Goal: Transaction & Acquisition: Purchase product/service

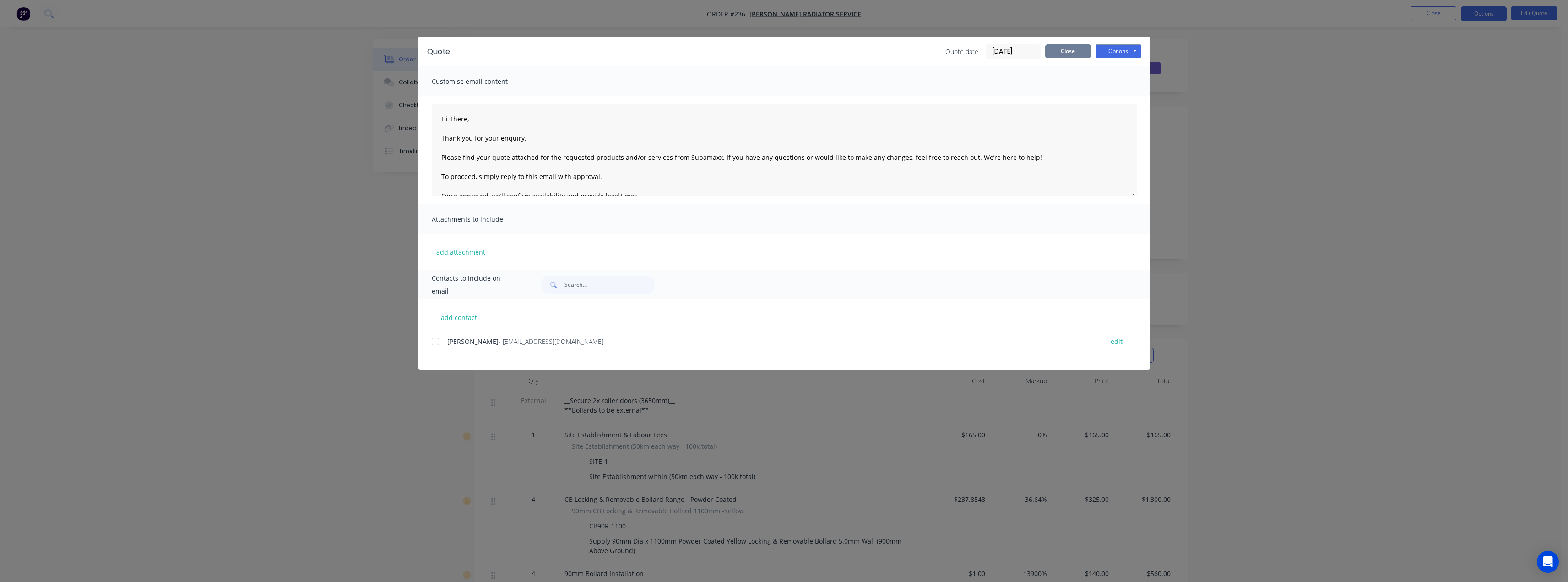
click at [1067, 53] on button "Close" at bounding box center [1068, 50] width 46 height 13
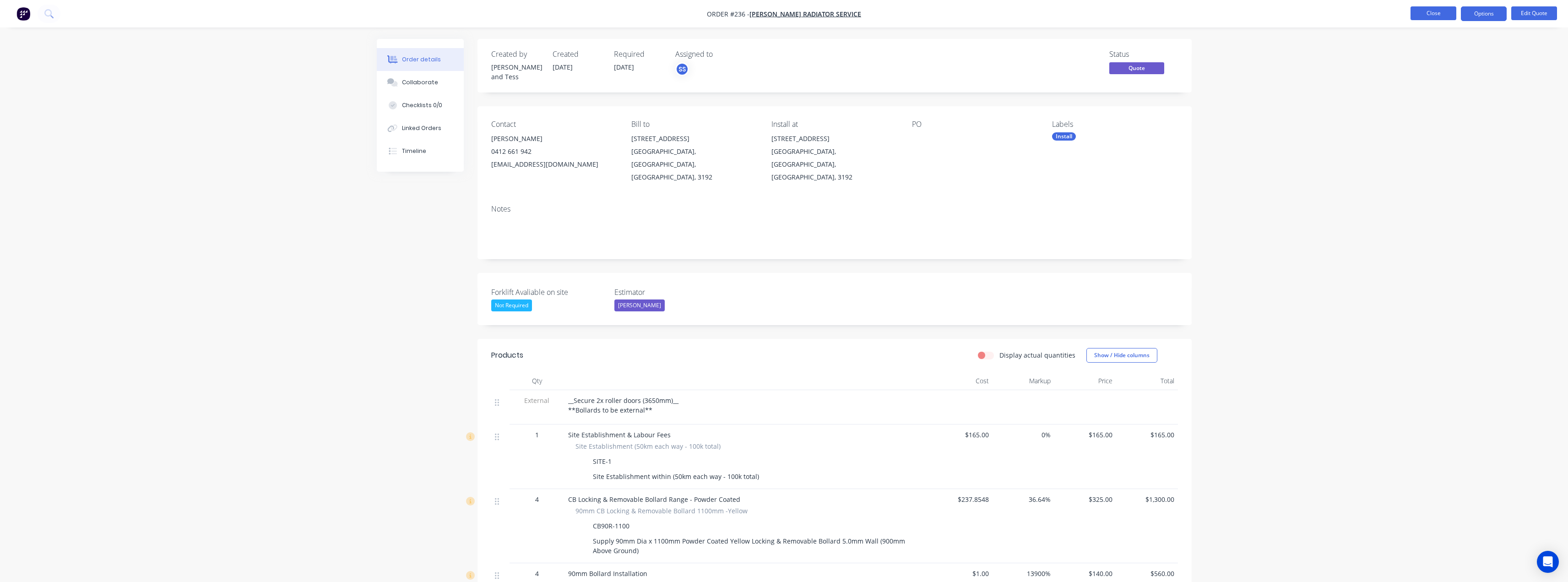
click at [1428, 13] on button "Close" at bounding box center [1433, 13] width 46 height 13
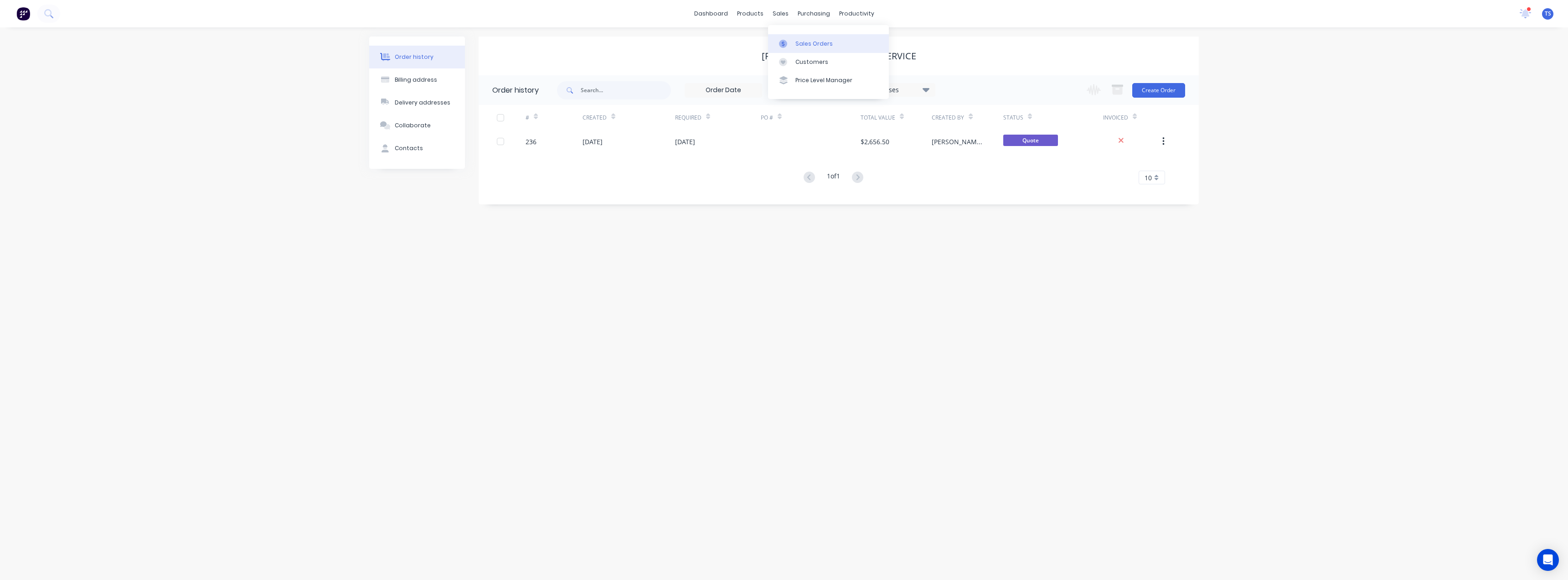
click at [802, 42] on div "Sales Orders" at bounding box center [815, 43] width 38 height 8
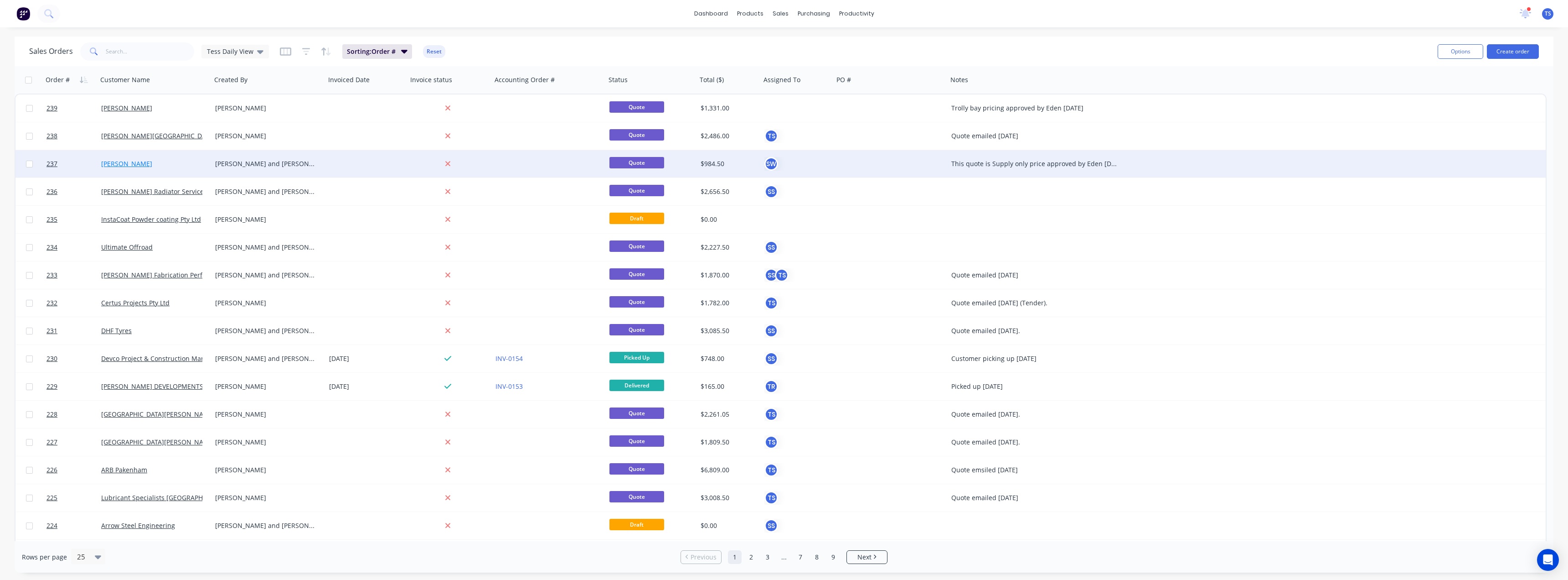
click at [144, 162] on link "[PERSON_NAME]" at bounding box center [126, 163] width 51 height 9
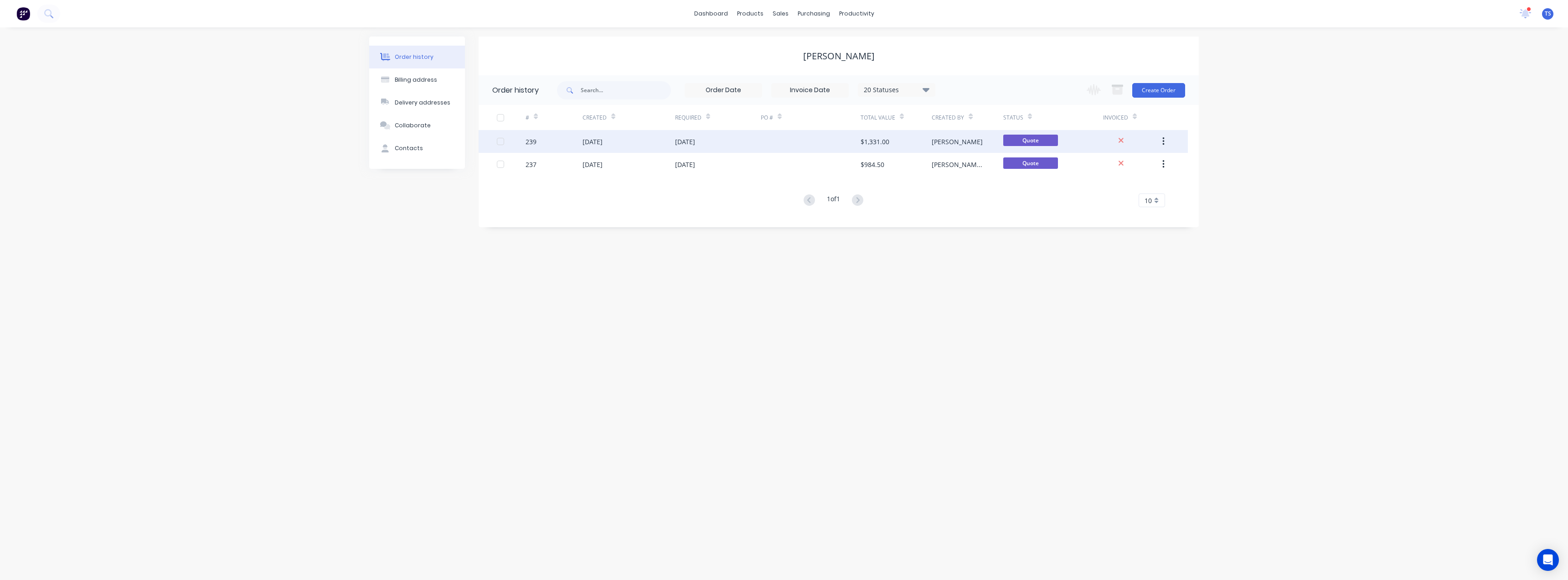
click at [535, 141] on div "239" at bounding box center [531, 141] width 11 height 9
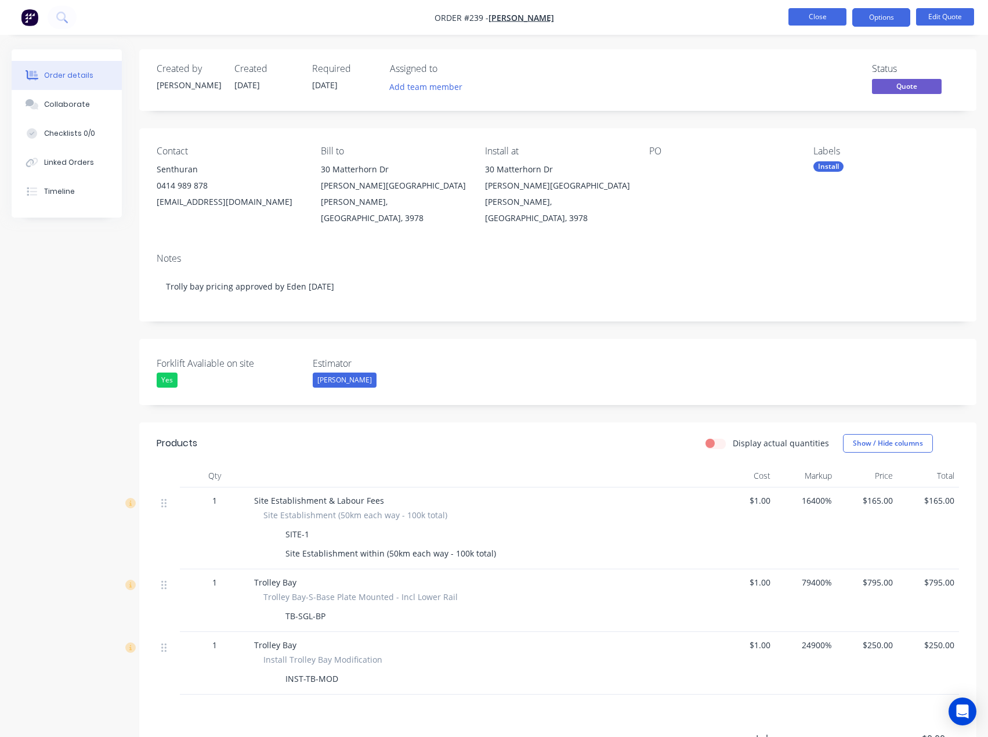
click at [830, 17] on button "Close" at bounding box center [818, 16] width 58 height 17
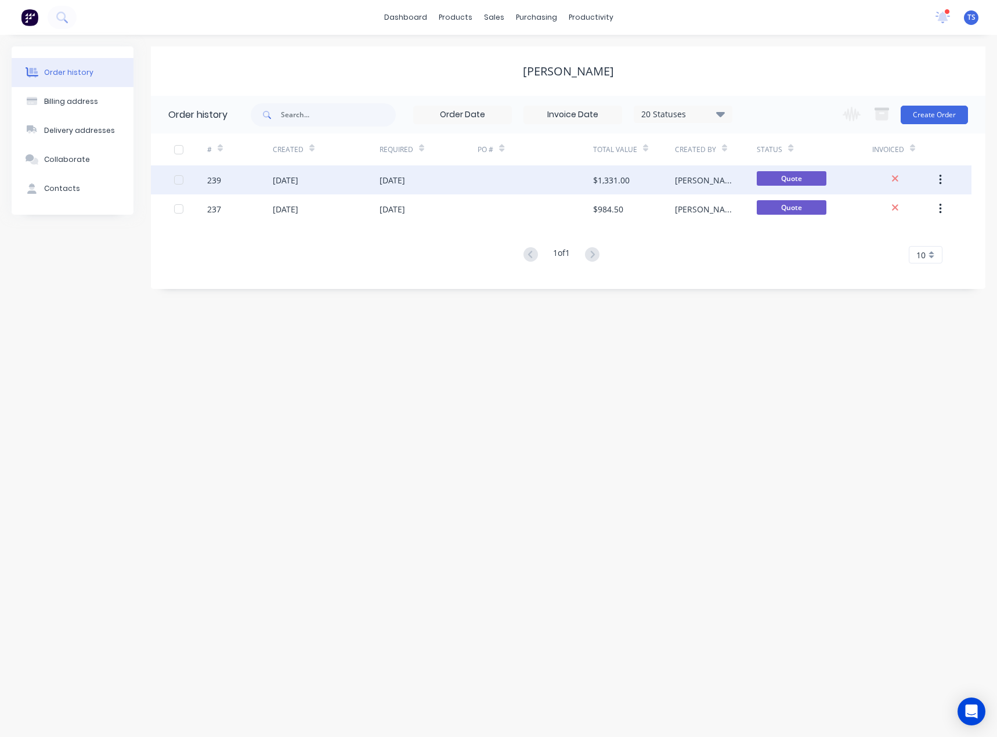
click at [298, 179] on div "[DATE]" at bounding box center [286, 180] width 26 height 12
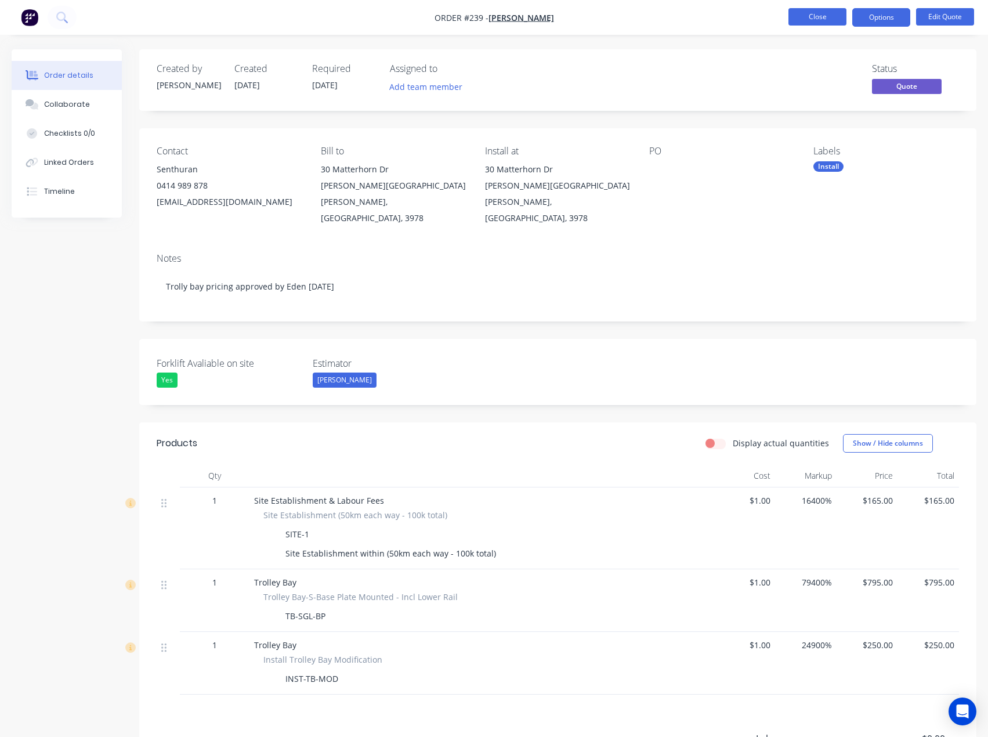
click at [824, 14] on button "Close" at bounding box center [818, 16] width 58 height 17
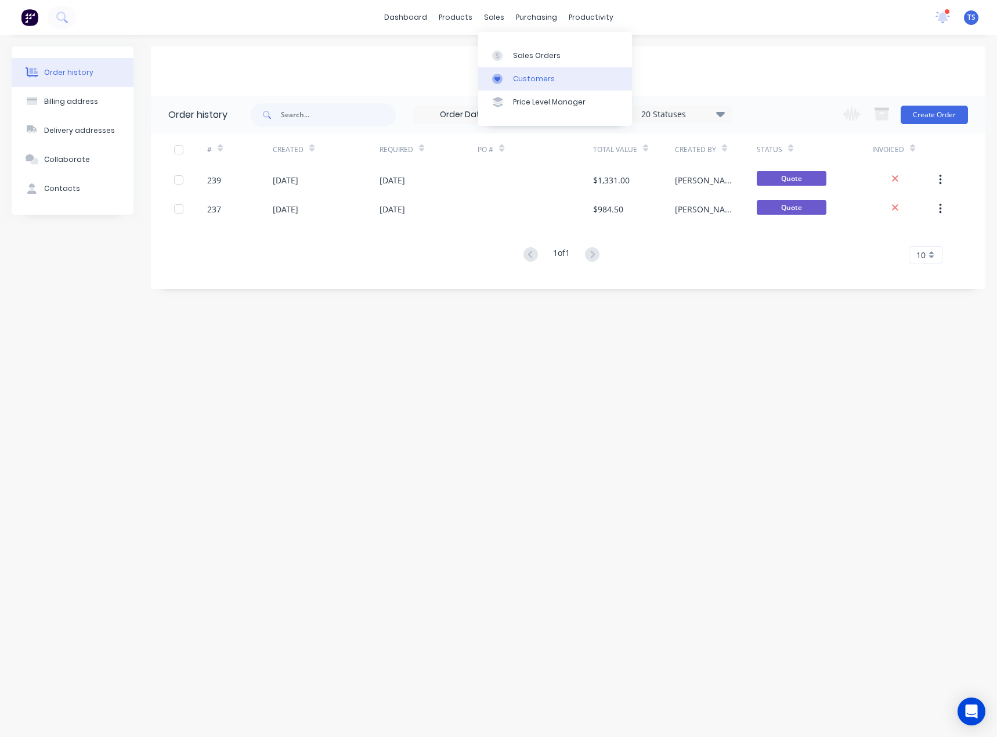
click at [517, 80] on div "Customers" at bounding box center [534, 79] width 42 height 10
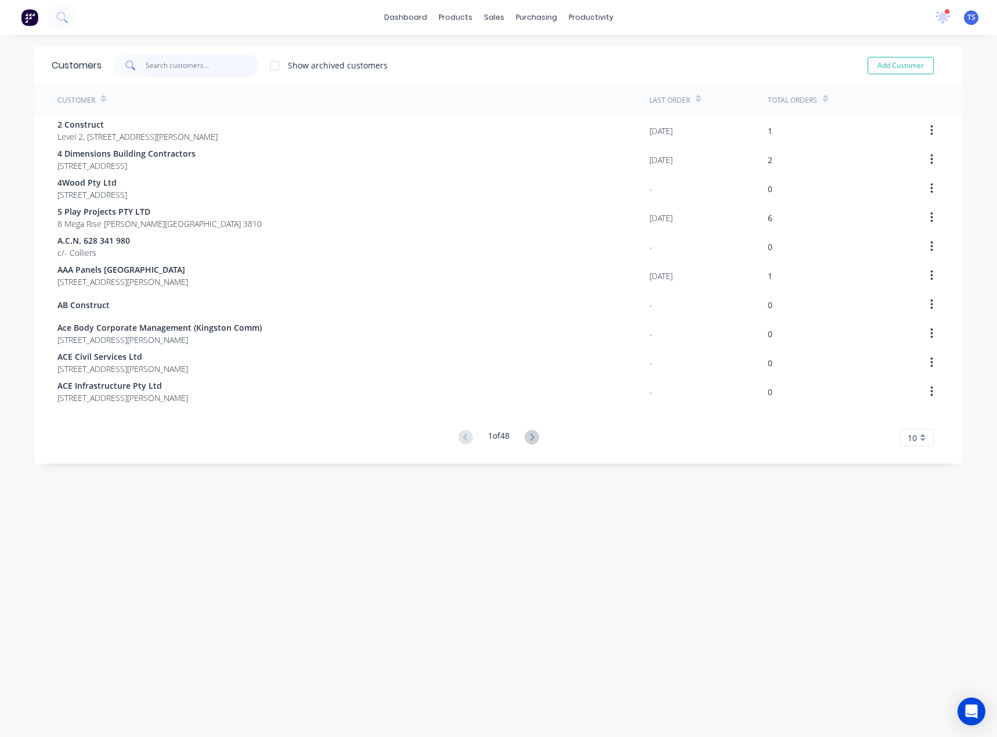
click at [186, 63] on input "text" at bounding box center [202, 65] width 113 height 23
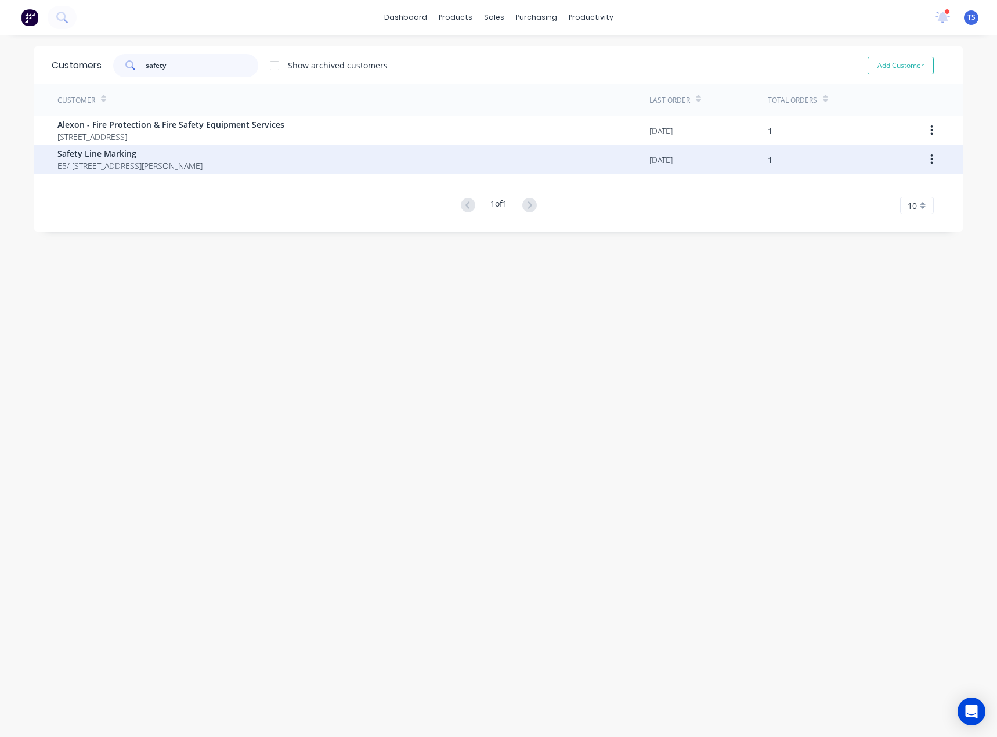
type input "safety"
click at [100, 154] on span "Safety Line Marking" at bounding box center [129, 153] width 145 height 12
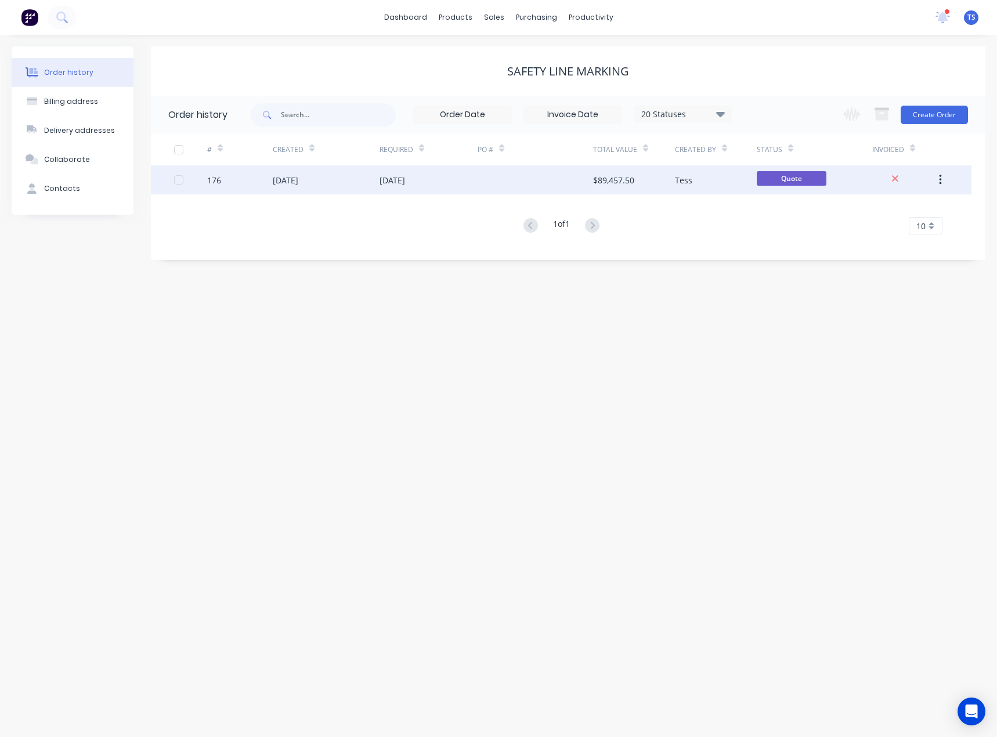
click at [405, 182] on div "[DATE]" at bounding box center [393, 180] width 26 height 12
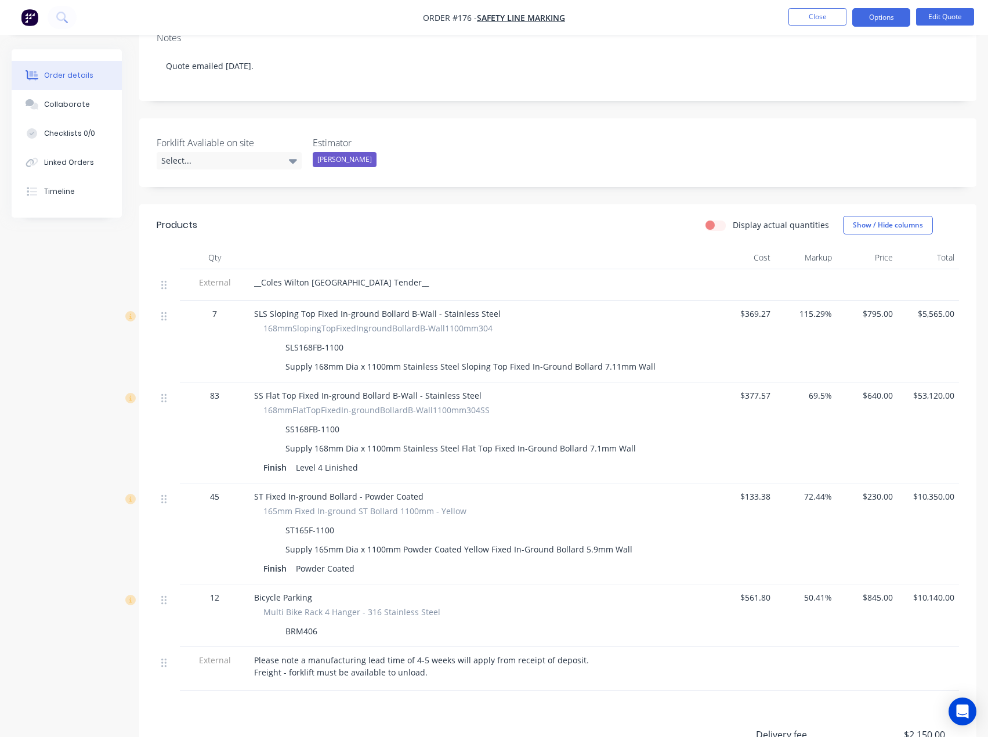
scroll to position [232, 0]
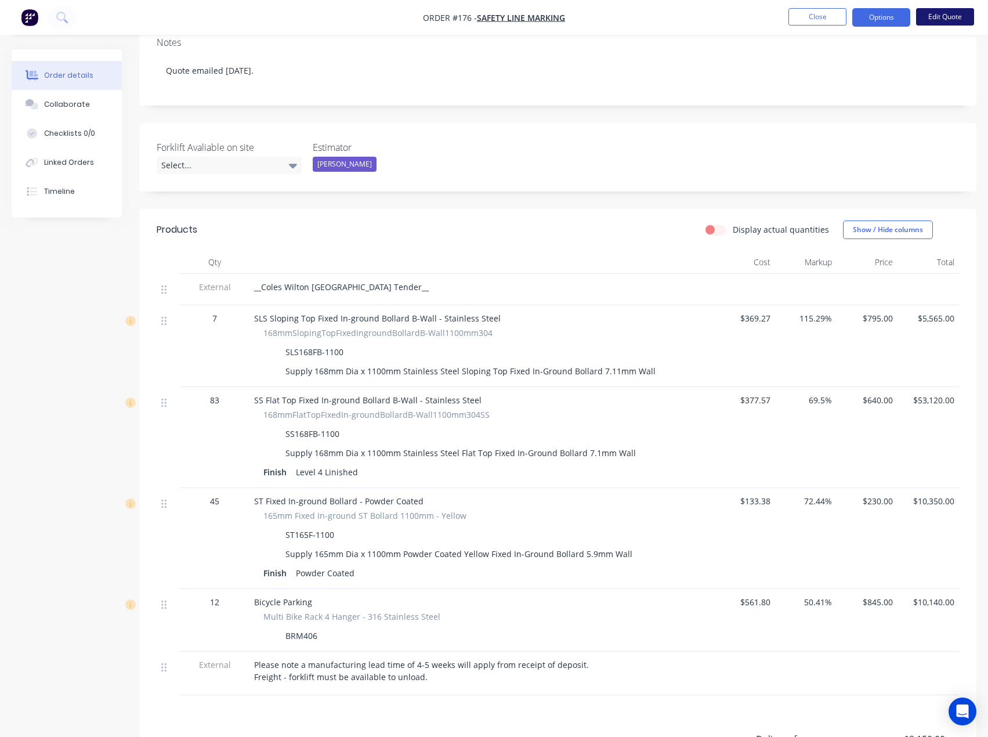
click at [926, 15] on button "Edit Quote" at bounding box center [945, 16] width 58 height 17
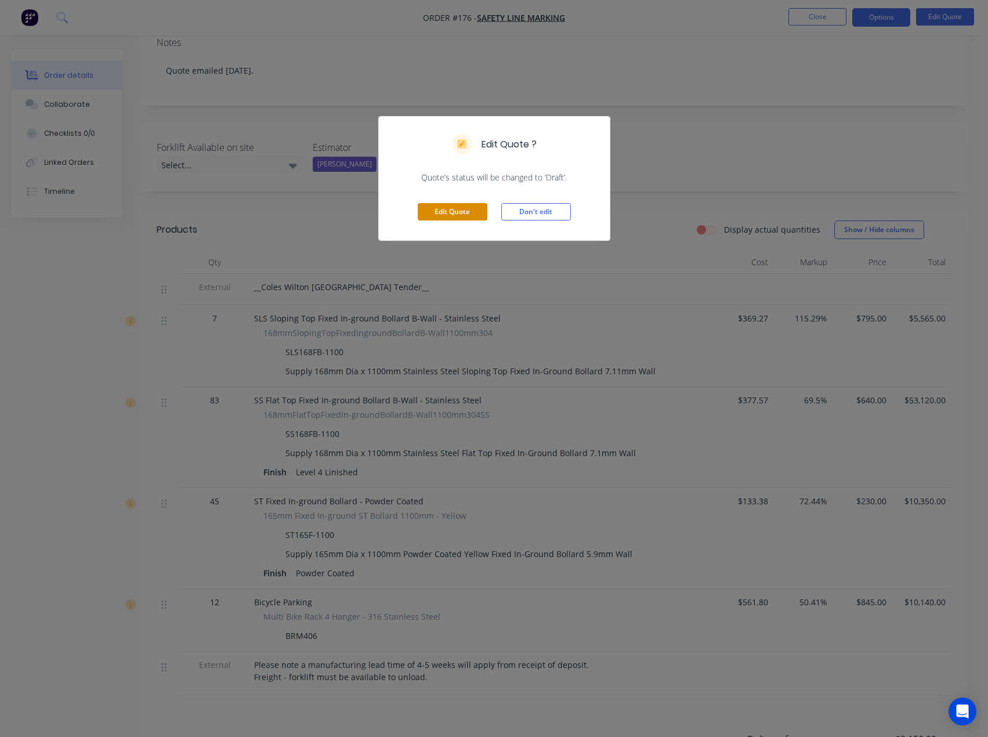
click at [460, 219] on button "Edit Quote" at bounding box center [453, 211] width 70 height 17
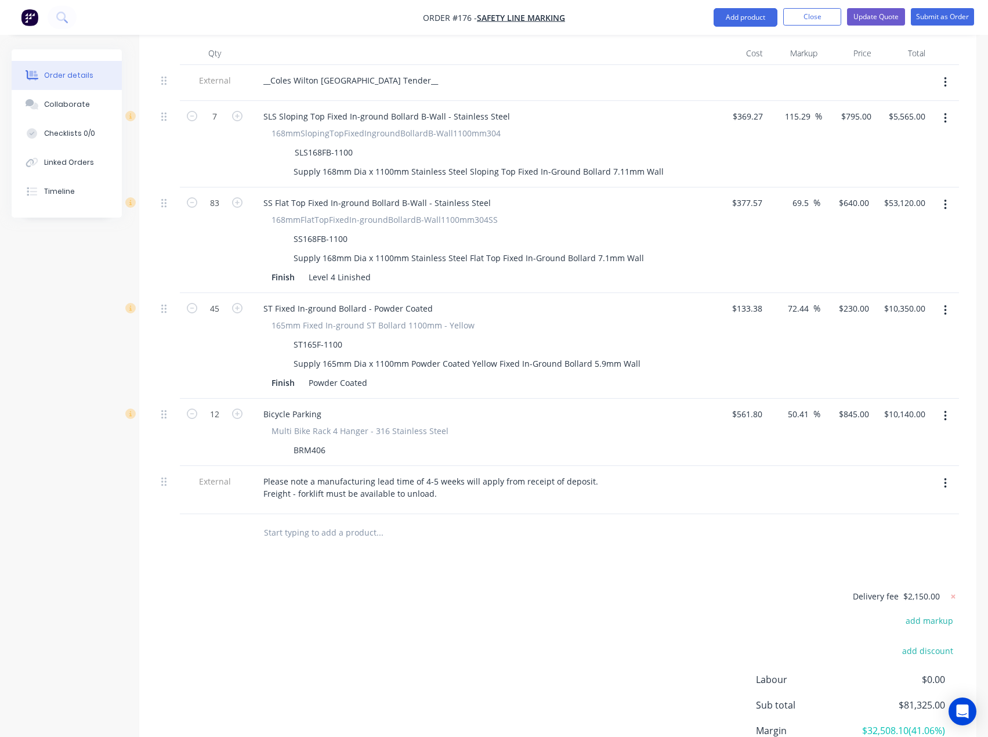
scroll to position [464, 0]
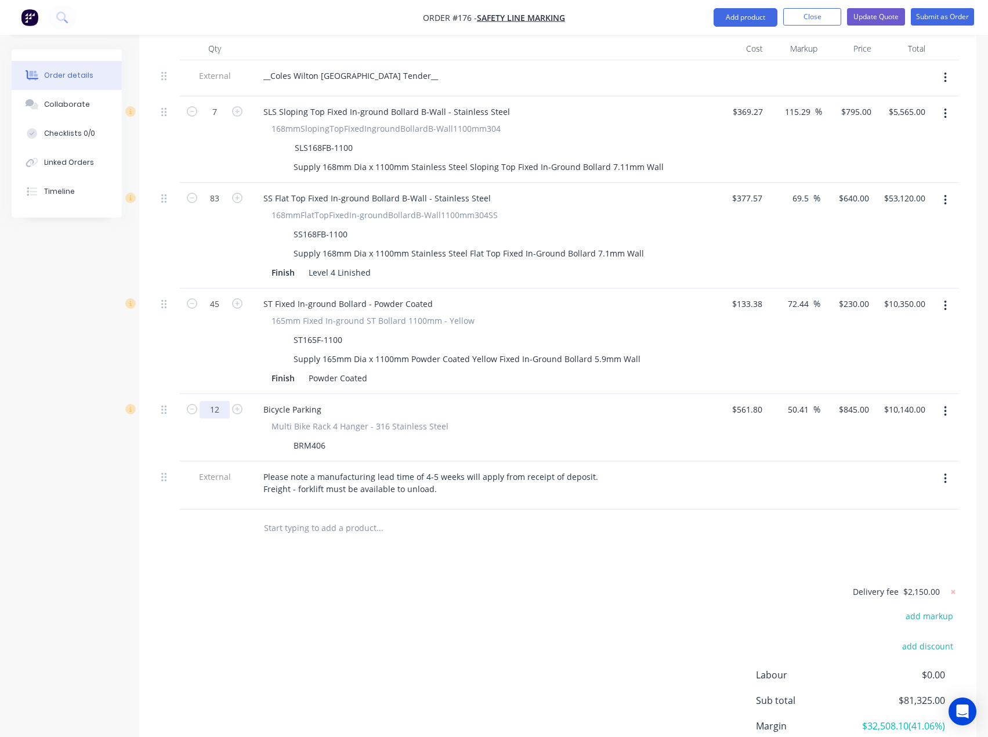
click at [209, 121] on input "12" at bounding box center [215, 111] width 30 height 17
type input "7"
type input "$5,915.00"
click at [385, 534] on div "Products Show / Hide columns Add product Qty Cost Markup Price Total External _…" at bounding box center [557, 407] width 837 height 825
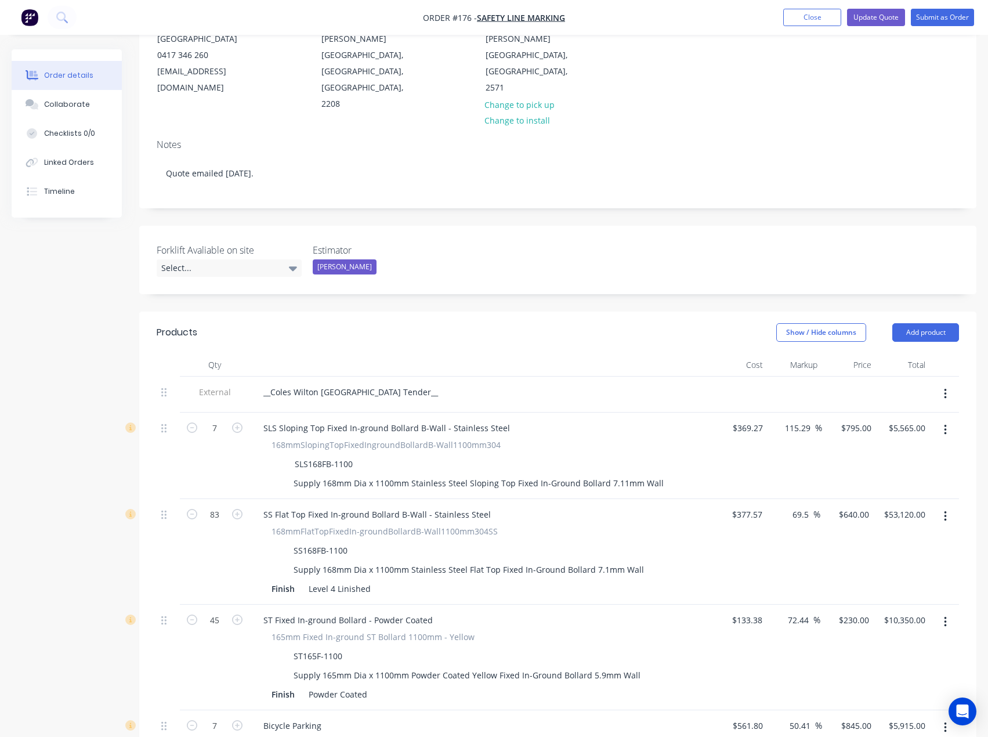
scroll to position [0, 0]
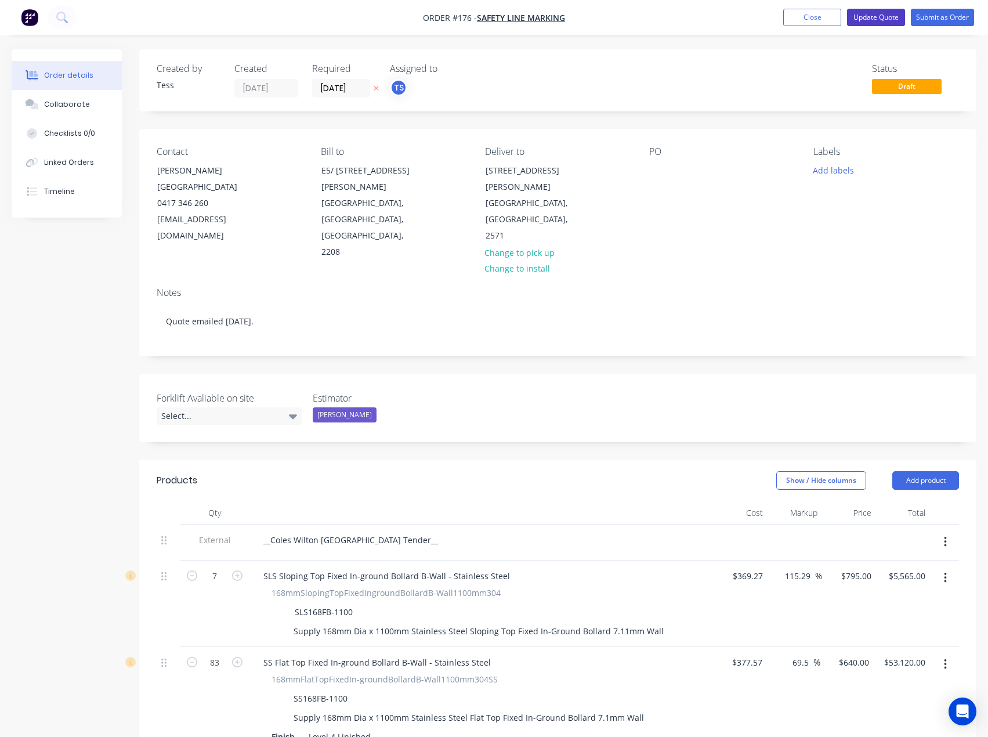
click at [883, 13] on button "Update Quote" at bounding box center [876, 17] width 58 height 17
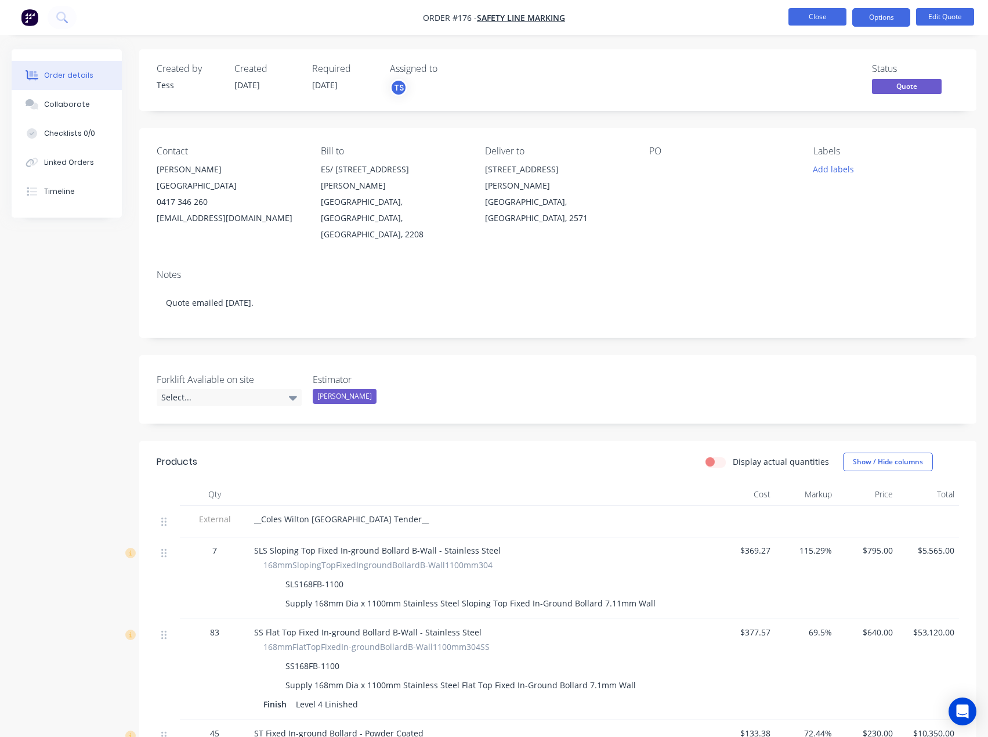
click at [811, 12] on button "Close" at bounding box center [818, 16] width 58 height 17
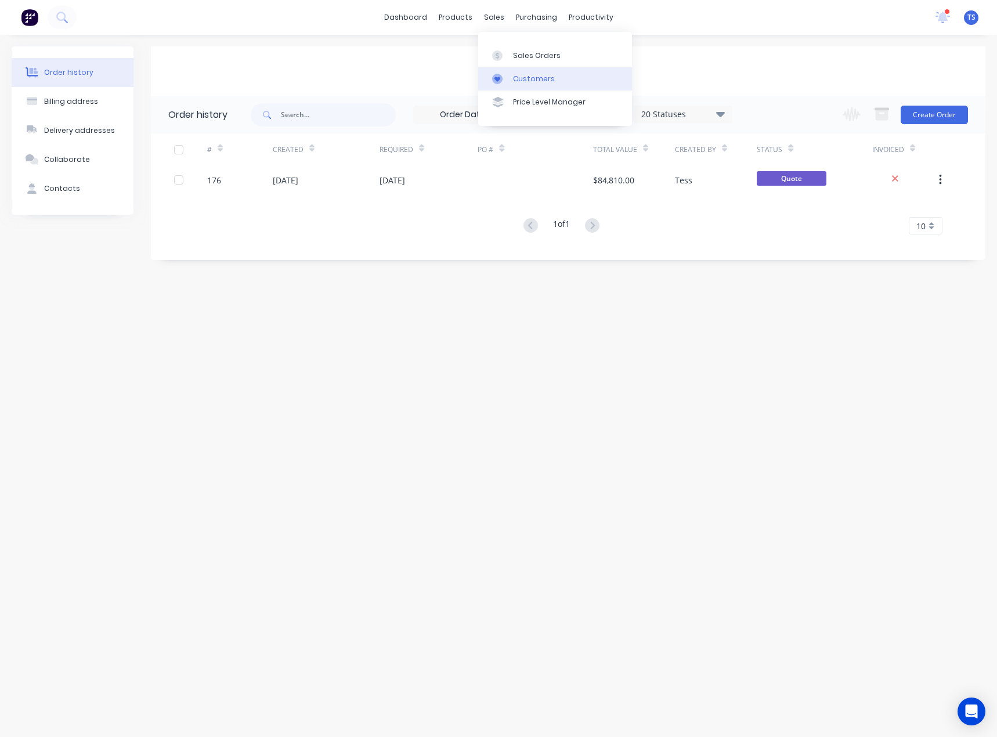
click at [503, 74] on div at bounding box center [500, 79] width 17 height 10
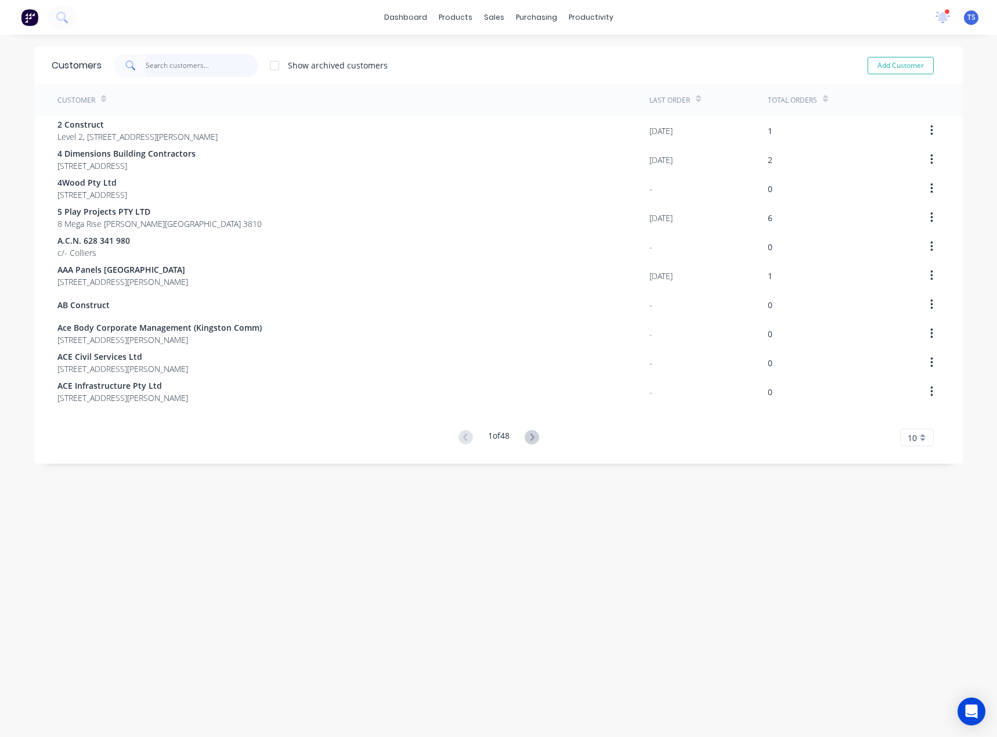
click at [164, 68] on input "text" at bounding box center [202, 65] width 113 height 23
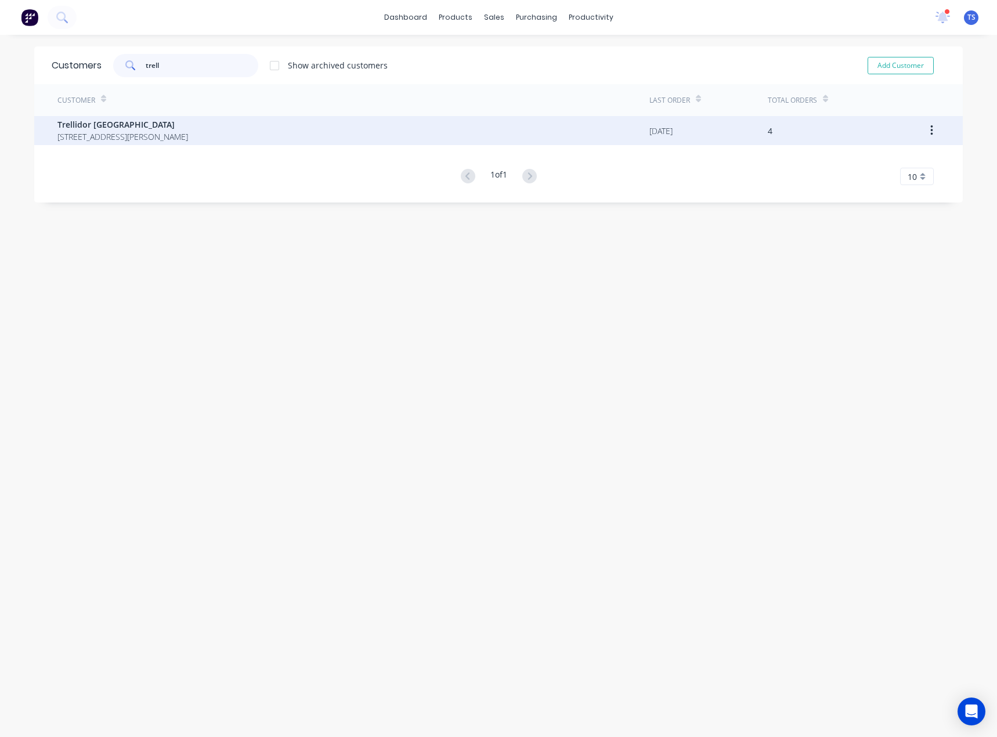
type input "trell"
click at [116, 129] on span "Trellidor [GEOGRAPHIC_DATA]" at bounding box center [122, 124] width 131 height 12
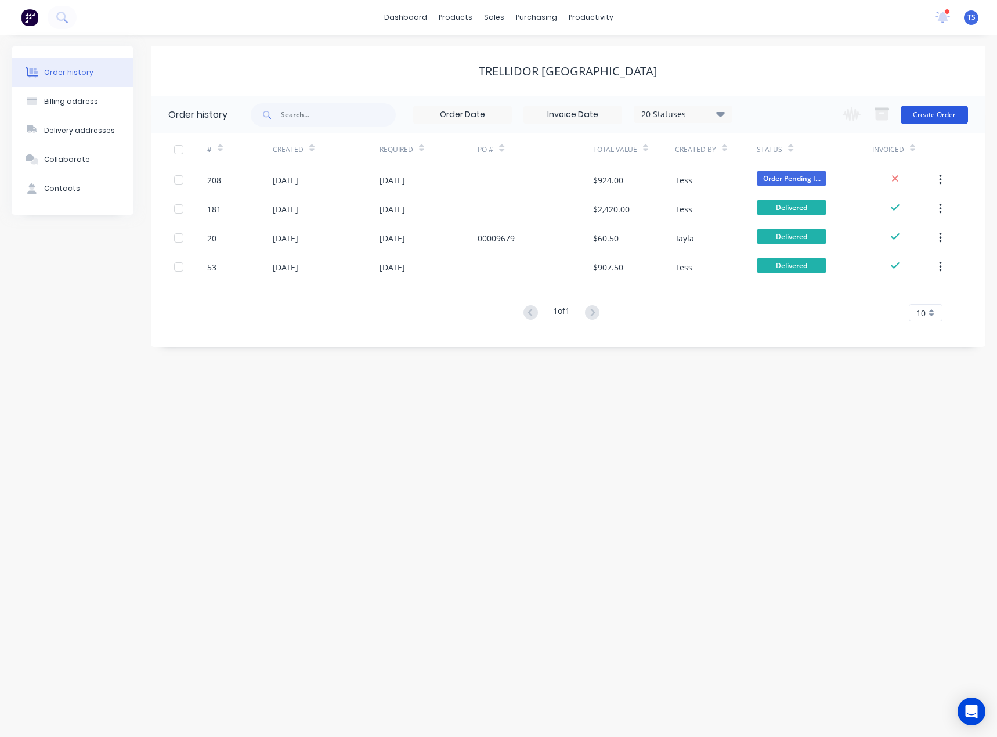
click at [935, 113] on button "Create Order" at bounding box center [934, 115] width 67 height 19
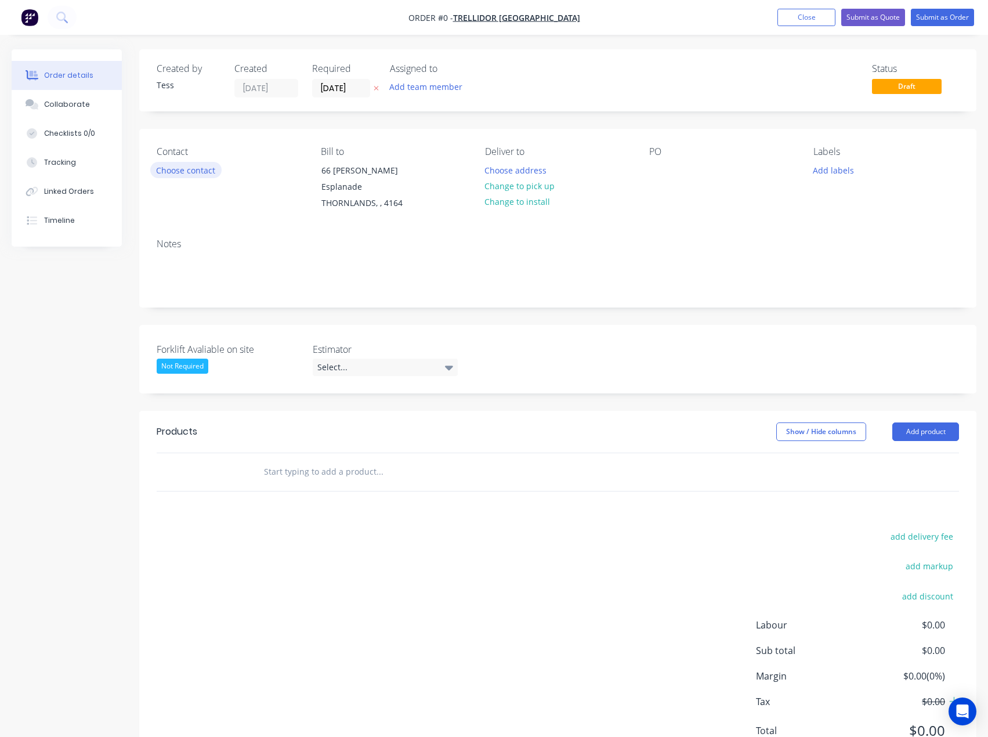
click at [202, 170] on button "Choose contact" at bounding box center [185, 170] width 71 height 16
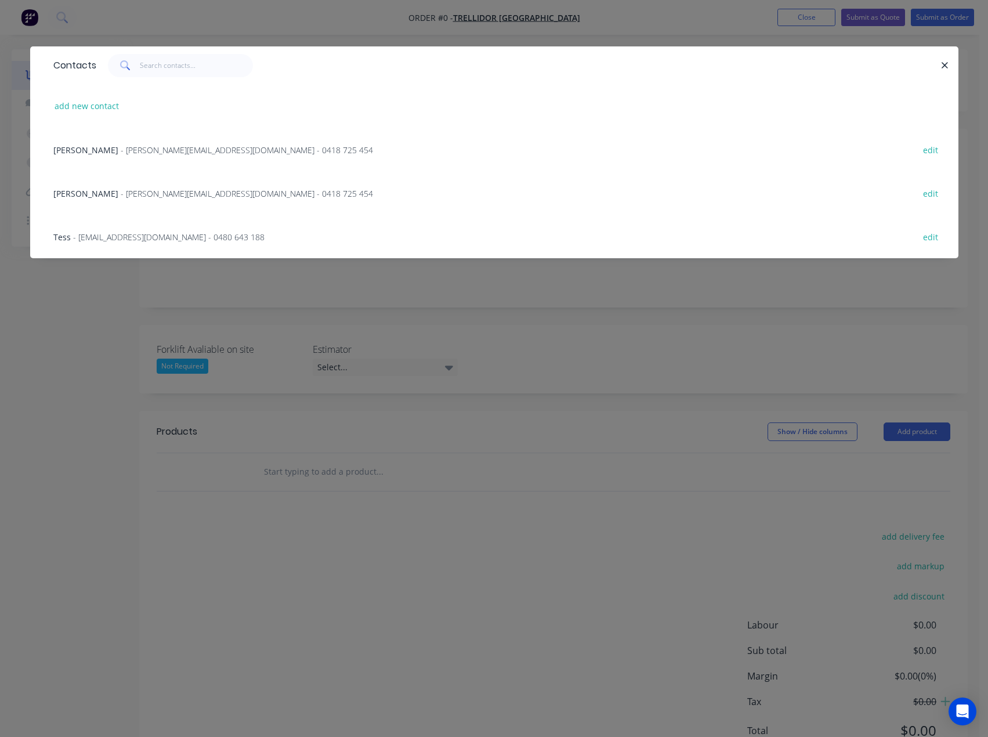
click at [128, 148] on span "- [PERSON_NAME][EMAIL_ADDRESS][DOMAIN_NAME] - 0418 725 454" at bounding box center [247, 150] width 252 height 11
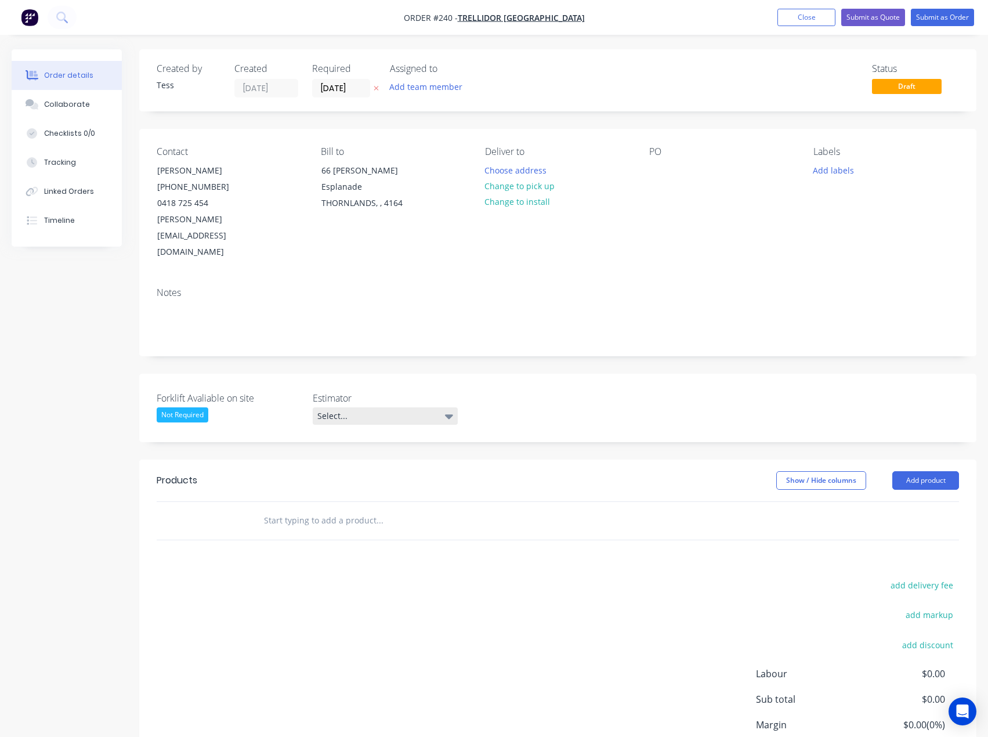
click at [344, 407] on div "Select..." at bounding box center [385, 415] width 145 height 17
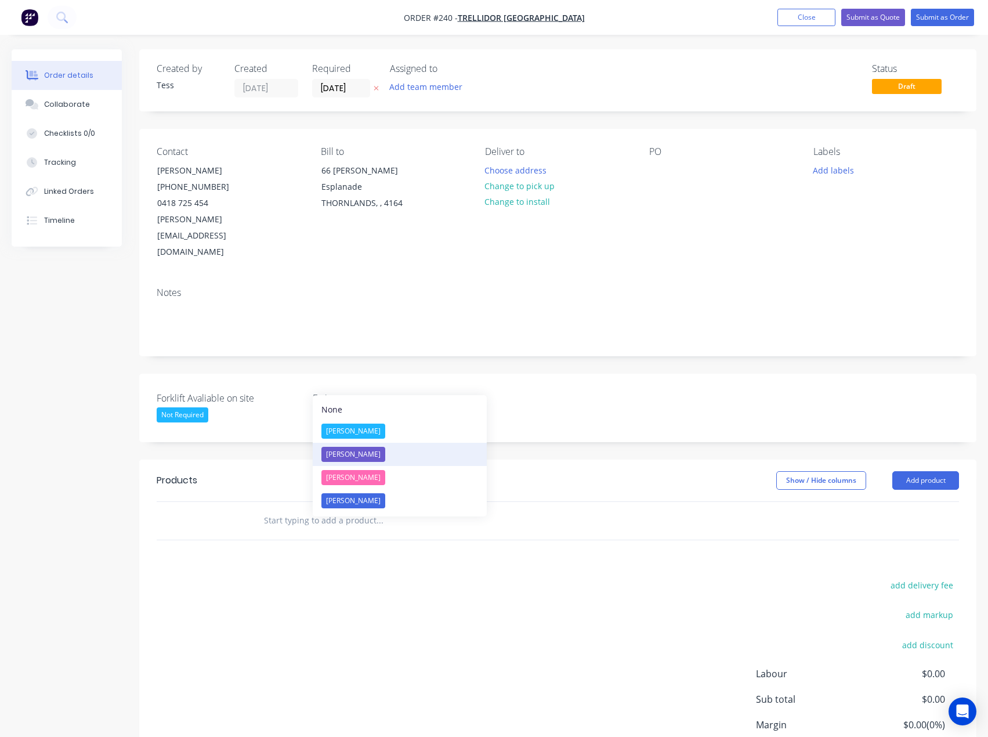
click at [344, 456] on div "[PERSON_NAME]" at bounding box center [354, 454] width 64 height 15
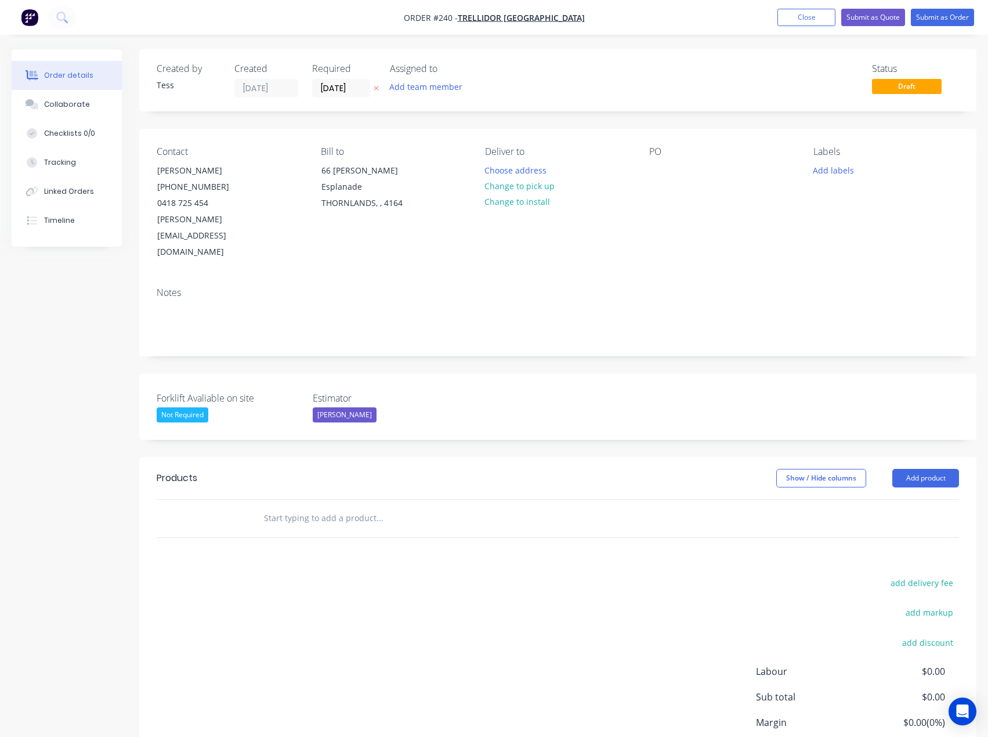
click at [301, 507] on input "text" at bounding box center [379, 518] width 232 height 23
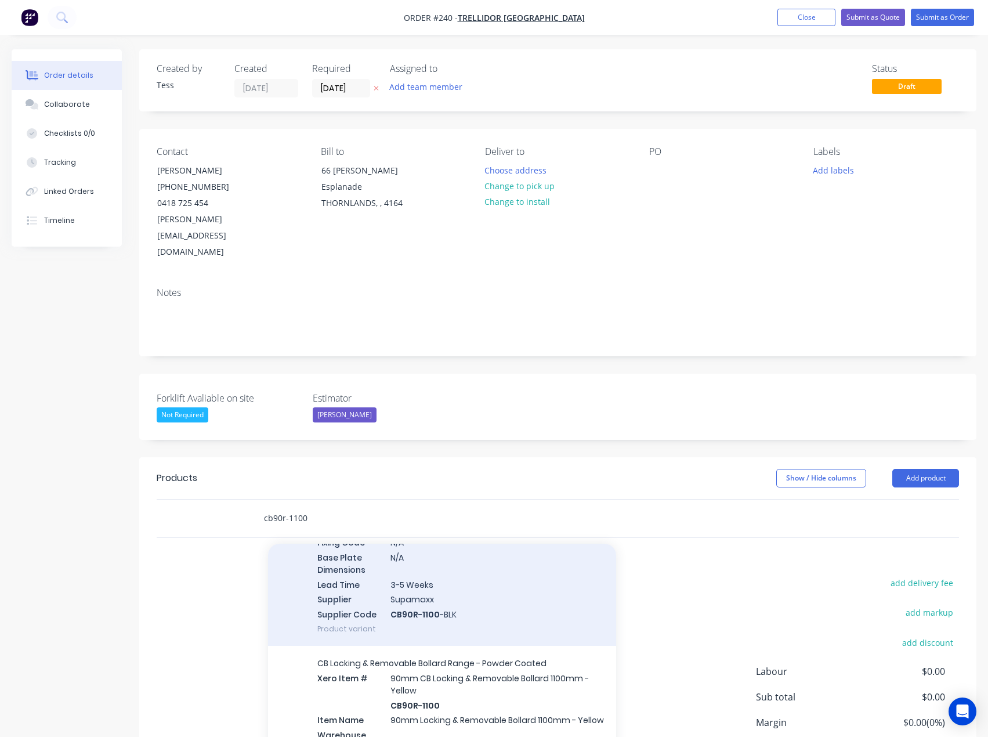
scroll to position [464, 0]
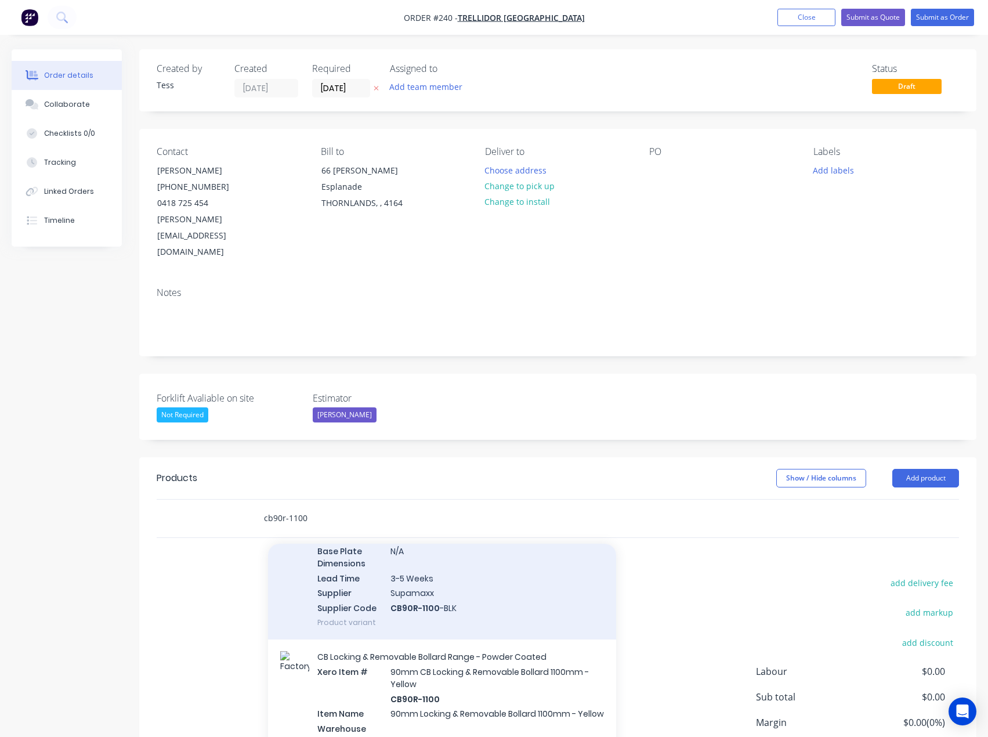
type input "cb90r-1100"
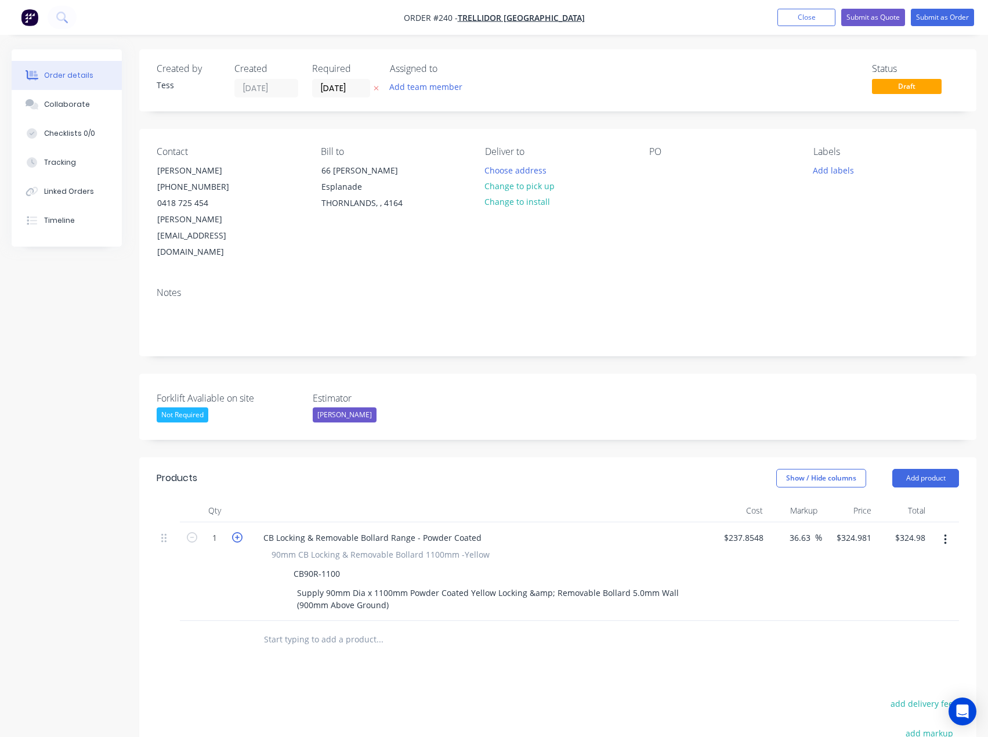
click at [233, 532] on icon "button" at bounding box center [237, 537] width 10 height 10
type input "2"
type input "$649.96"
click at [233, 532] on icon "button" at bounding box center [237, 537] width 10 height 10
type input "3"
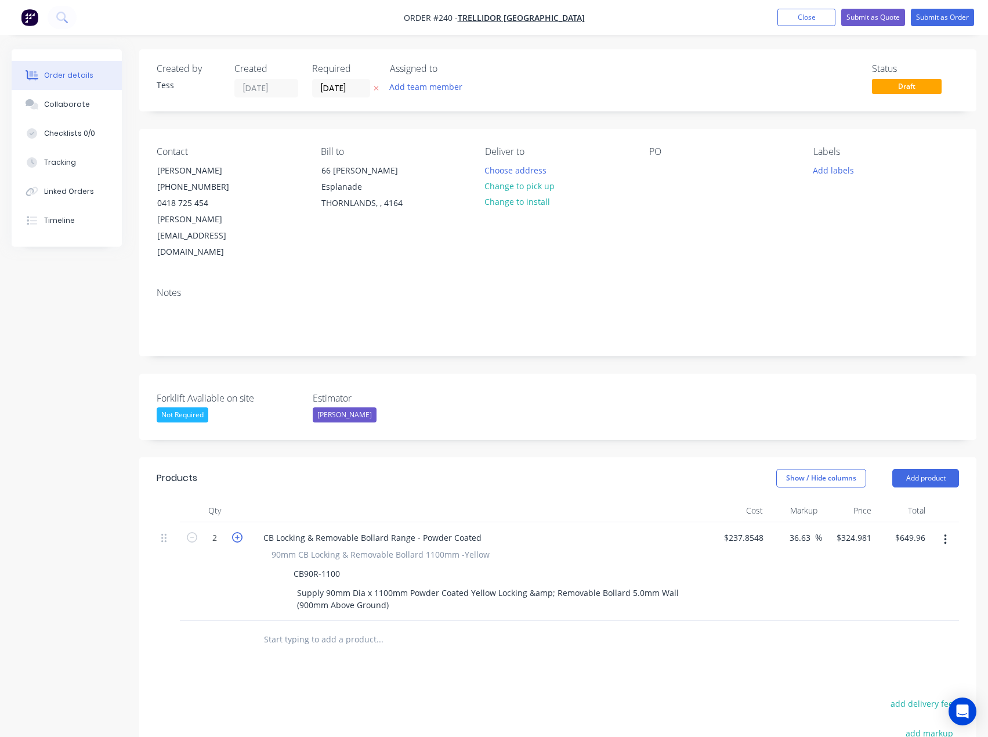
type input "$974.94"
click at [310, 628] on input "text" at bounding box center [379, 639] width 232 height 23
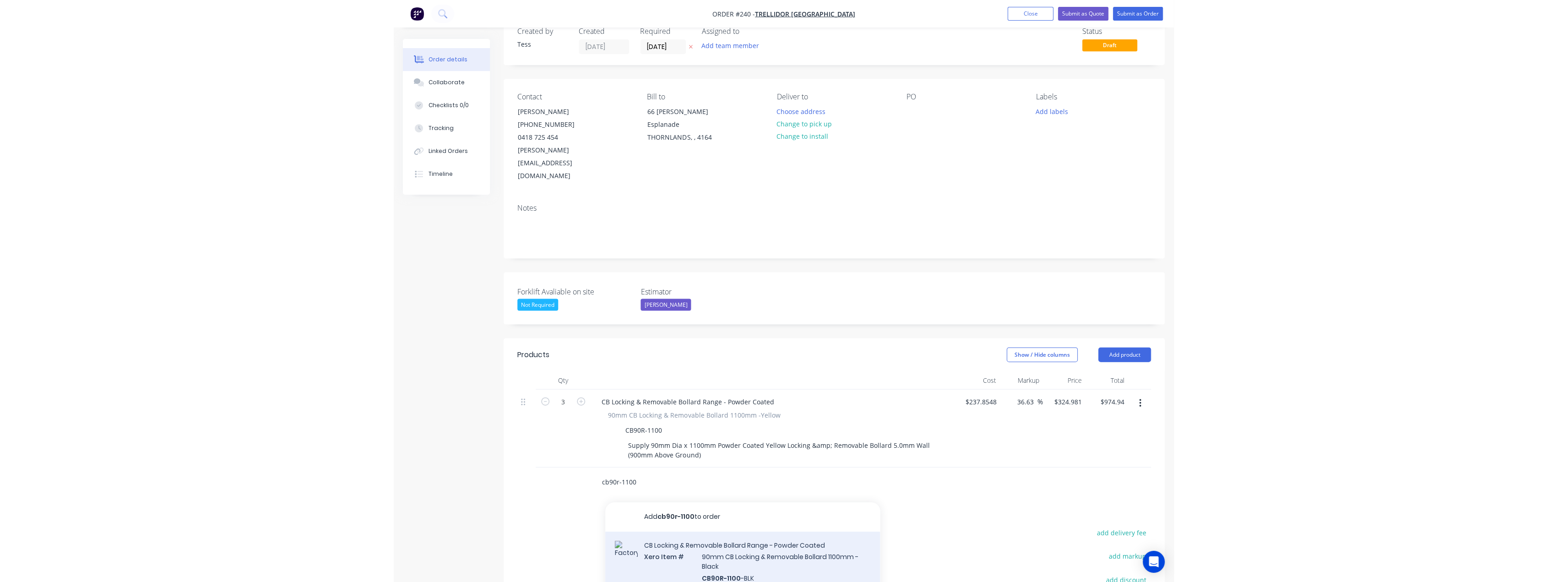
scroll to position [46, 0]
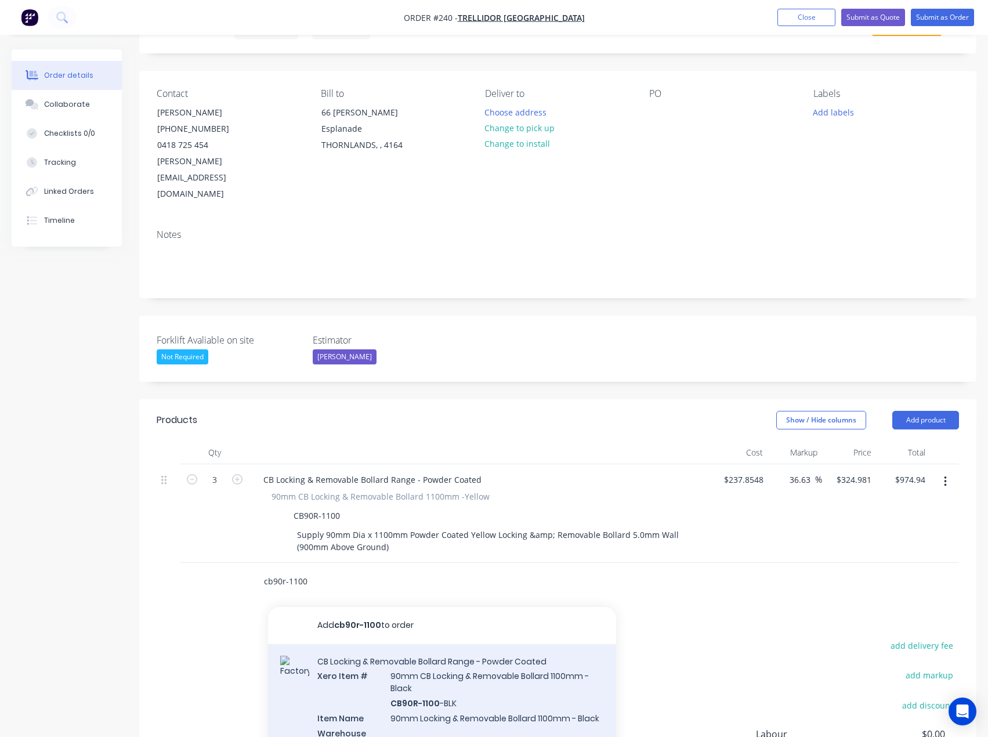
type input "cb90r-1100"
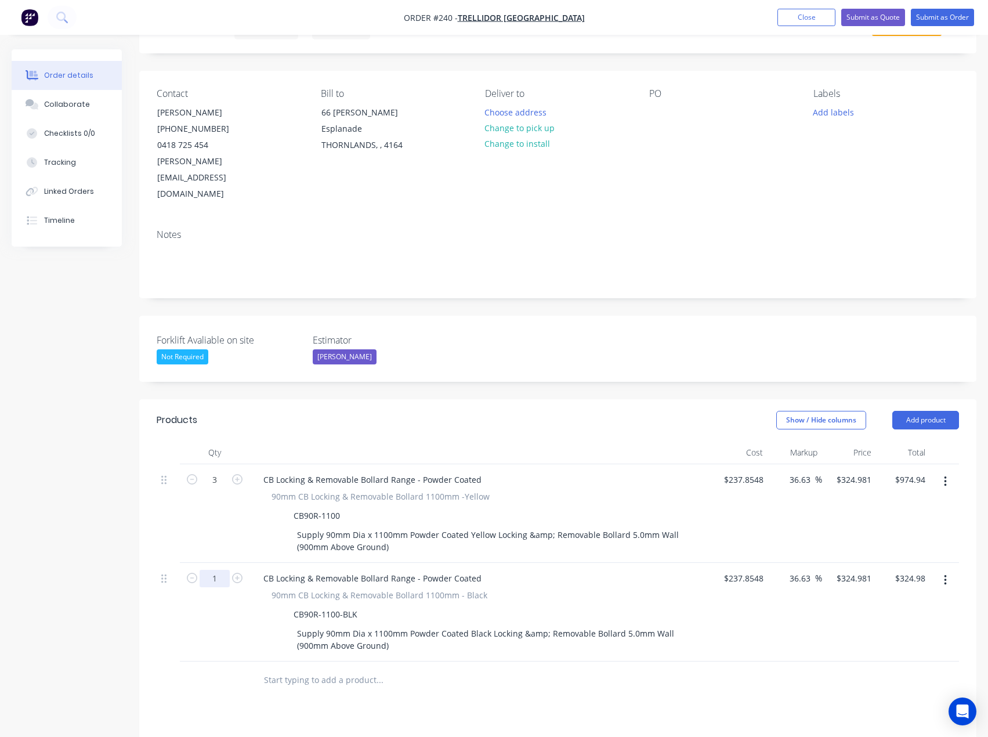
click at [212, 489] on input "1" at bounding box center [215, 479] width 30 height 17
type input "14"
type input "$4,549.73"
click at [128, 497] on div "Created by Tess Created [DATE] Required [DATE] Assigned to Add team member Stat…" at bounding box center [494, 493] width 965 height 1004
click at [860, 471] on input "324.981" at bounding box center [858, 479] width 36 height 17
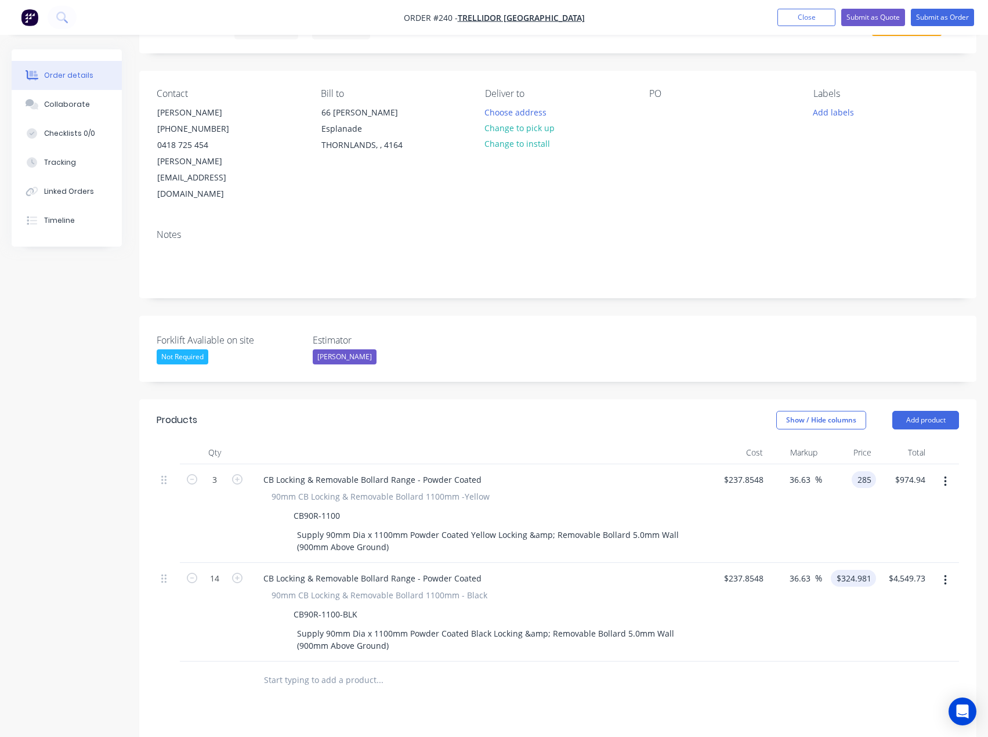
type input "285"
type input "19.82"
type input "$285.00"
type input "$855.00"
click at [853, 570] on input "324.981" at bounding box center [856, 578] width 41 height 17
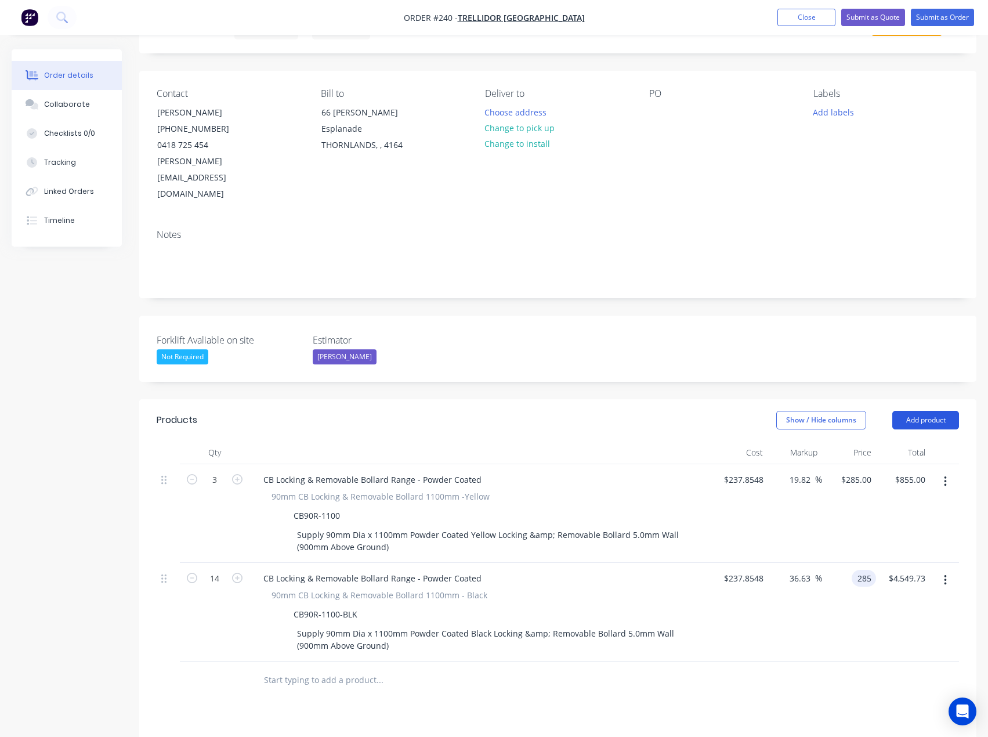
type input "285"
type input "19.82"
type input "$285.00"
type input "$3,990.00"
click at [917, 411] on button "Add product" at bounding box center [926, 420] width 67 height 19
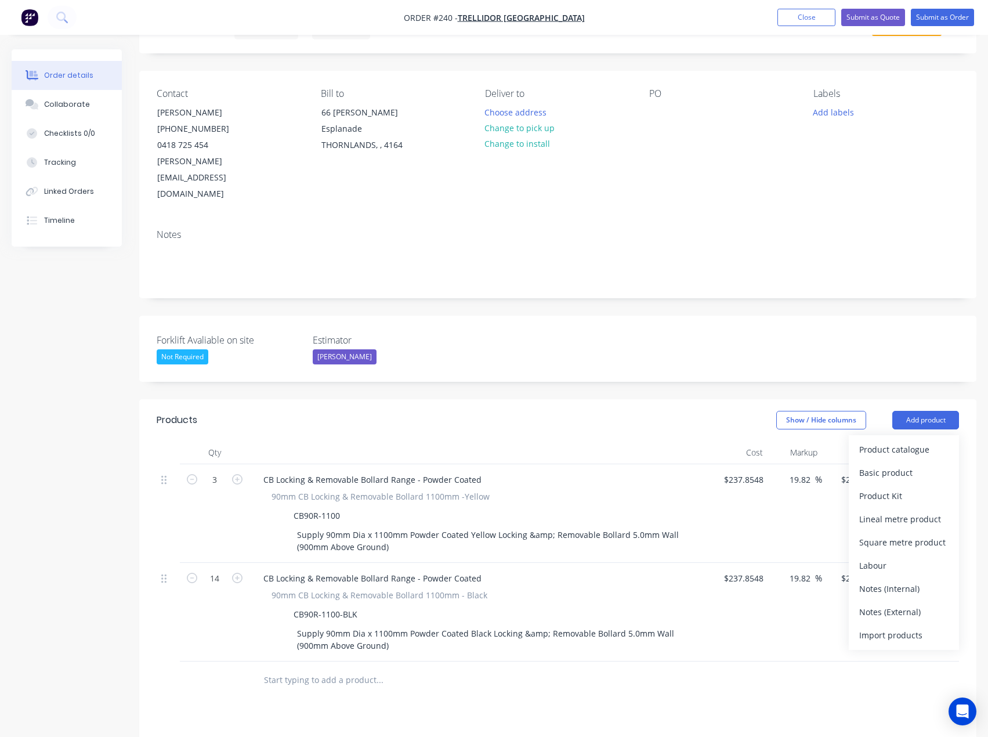
drag, startPoint x: 903, startPoint y: 577, endPoint x: 697, endPoint y: 623, distance: 211.1
click at [903, 604] on div "Notes (External)" at bounding box center [903, 612] width 89 height 17
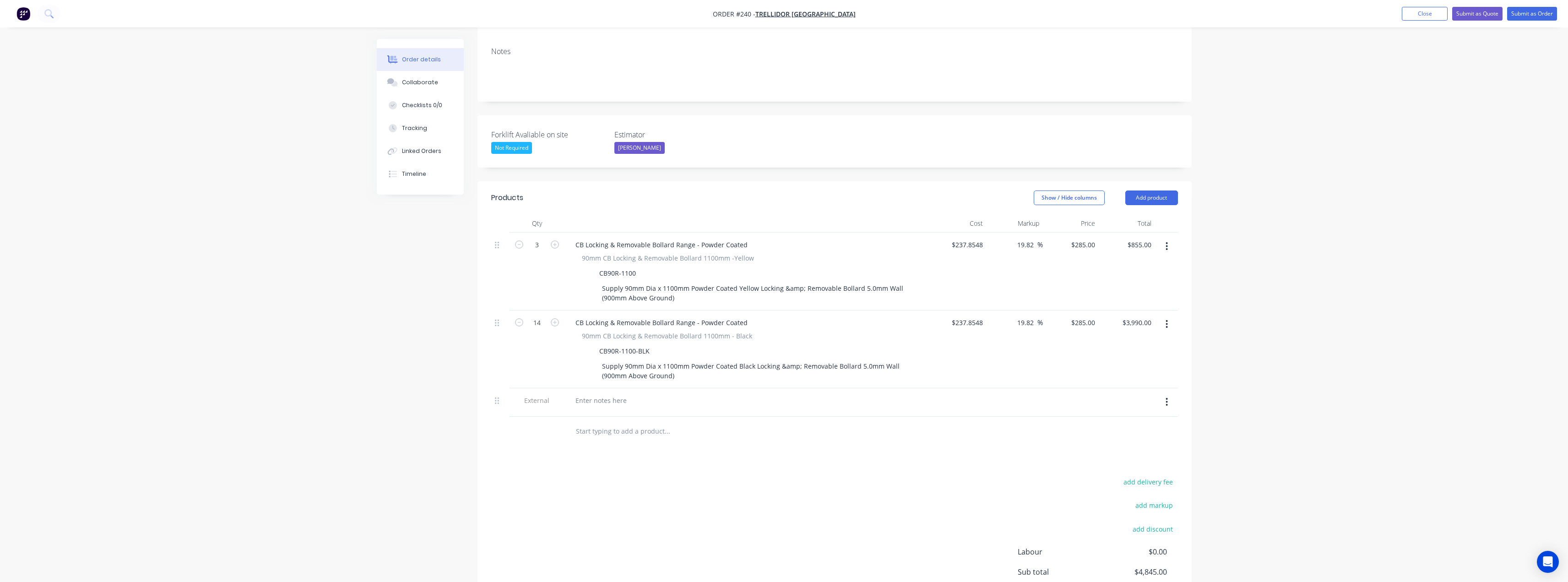
scroll to position [183, 0]
click at [1158, 187] on button "Add product" at bounding box center [1151, 194] width 53 height 15
drag, startPoint x: 1115, startPoint y: 323, endPoint x: 1091, endPoint y: 319, distance: 24.3
click at [1114, 338] on div "Notes (External)" at bounding box center [1133, 345] width 70 height 13
click at [606, 390] on div at bounding box center [601, 396] width 66 height 13
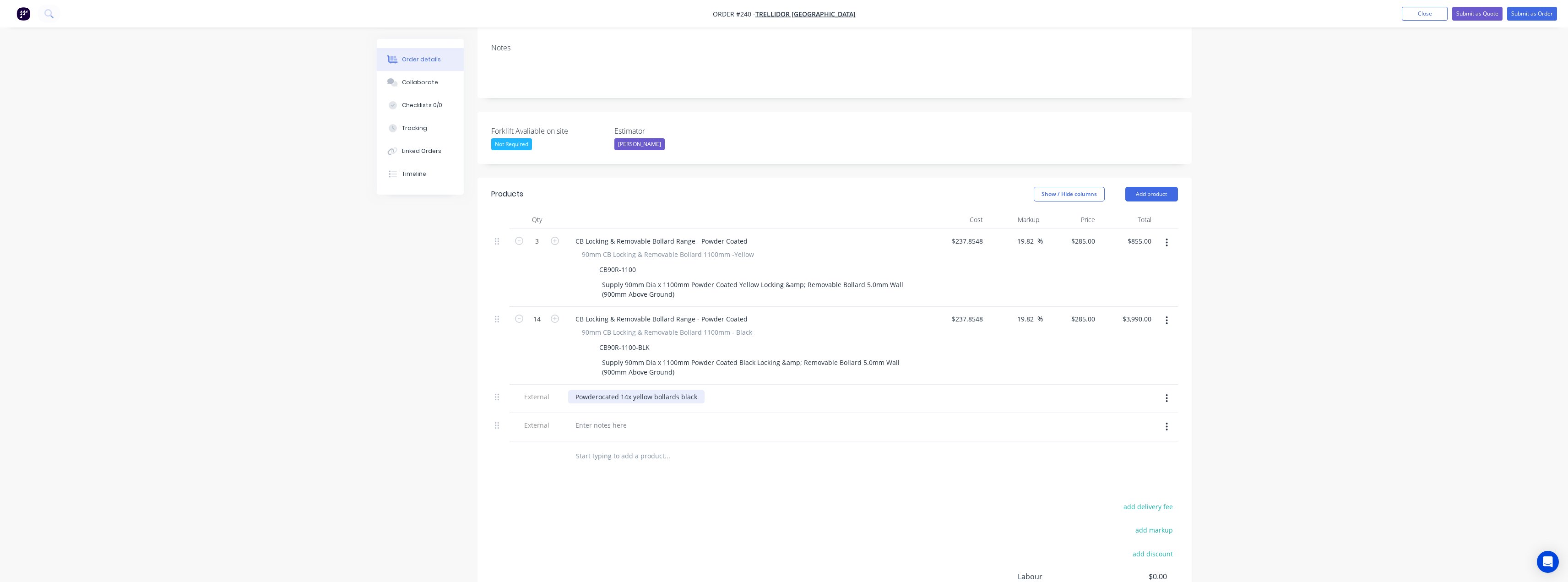
click at [617, 390] on div "Powderocated 14x yellow bollards black" at bounding box center [636, 396] width 136 height 13
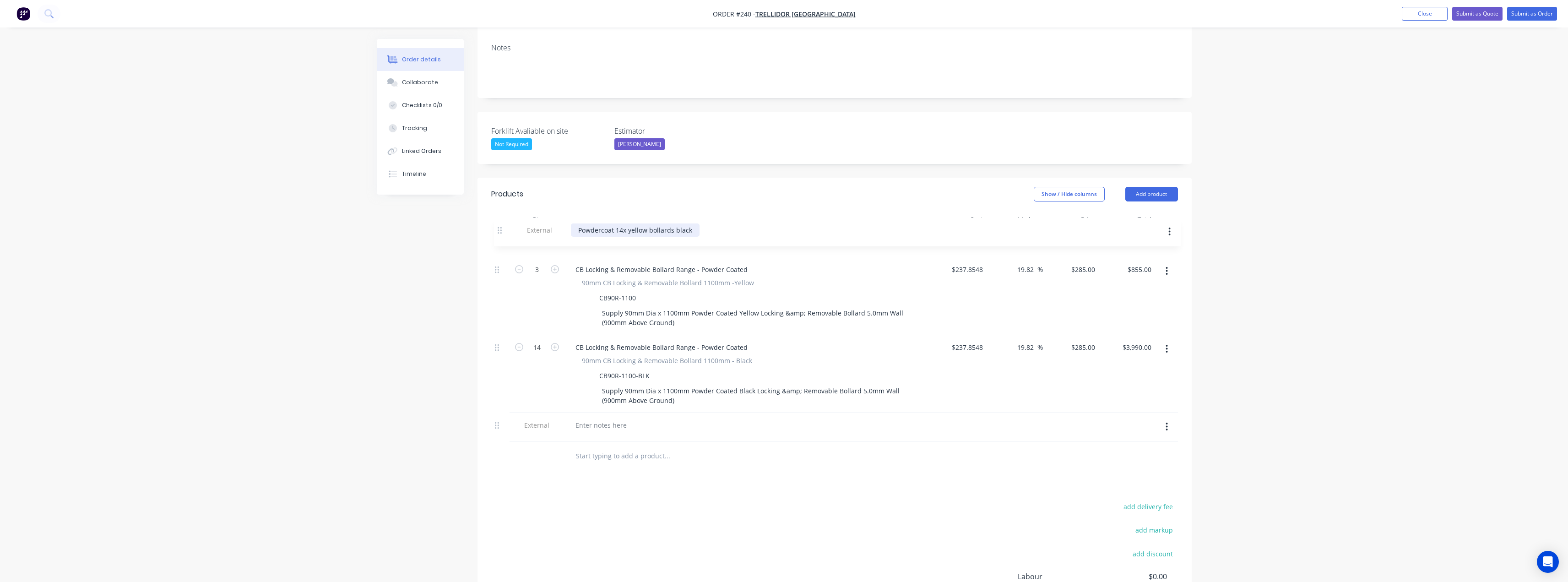
drag, startPoint x: 495, startPoint y: 371, endPoint x: 499, endPoint y: 222, distance: 149.1
click at [499, 229] on div "3 CB Locking & Removable Bollard Range - Powder Coated 90mm CB Locking & Remova…" at bounding box center [834, 334] width 686 height 212
click at [593, 418] on div at bounding box center [601, 424] width 66 height 13
click at [1167, 187] on button "Add product" at bounding box center [1151, 194] width 53 height 15
click at [1141, 211] on div "Product catalogue" at bounding box center [1133, 217] width 70 height 13
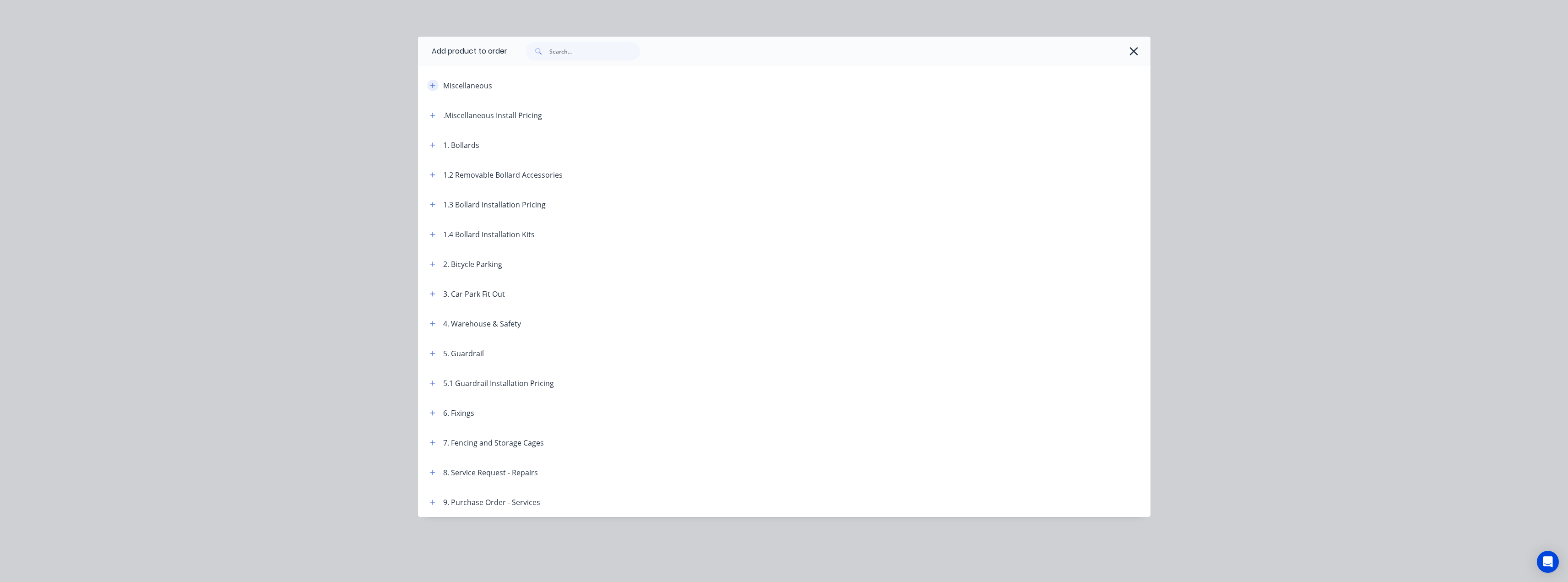
click at [434, 85] on icon "button" at bounding box center [432, 85] width 5 height 5
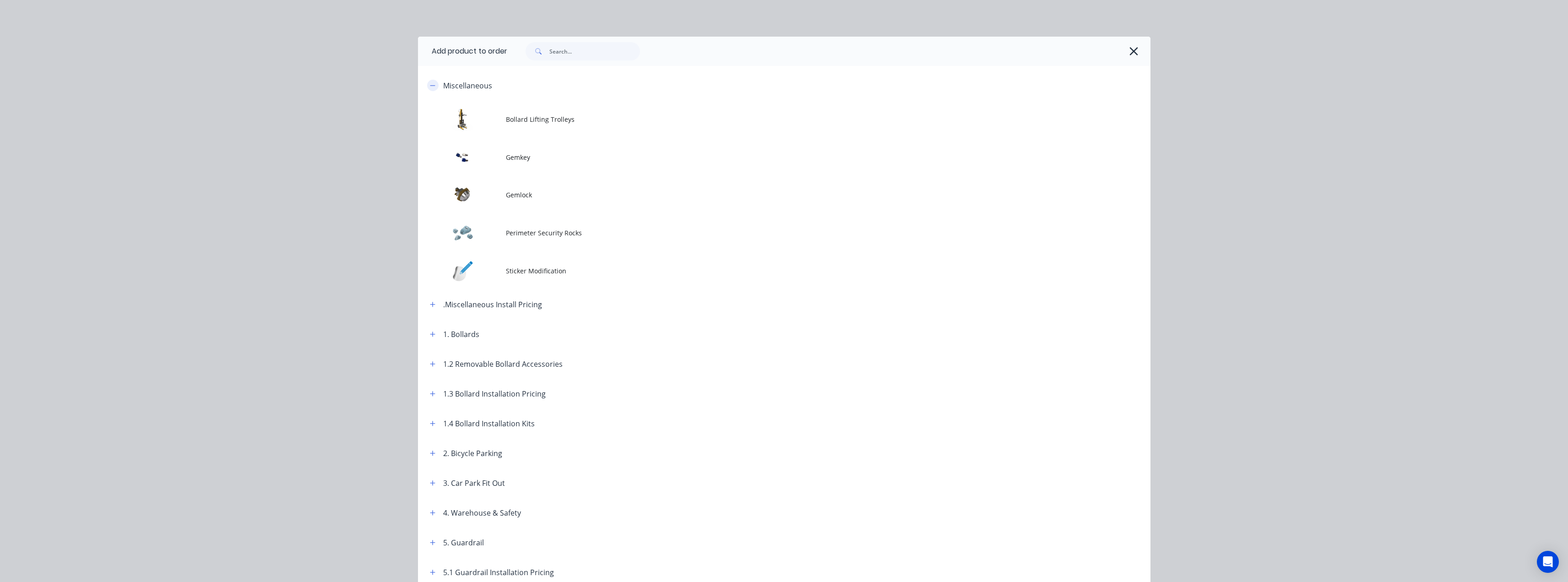
click at [430, 84] on icon "button" at bounding box center [432, 85] width 6 height 6
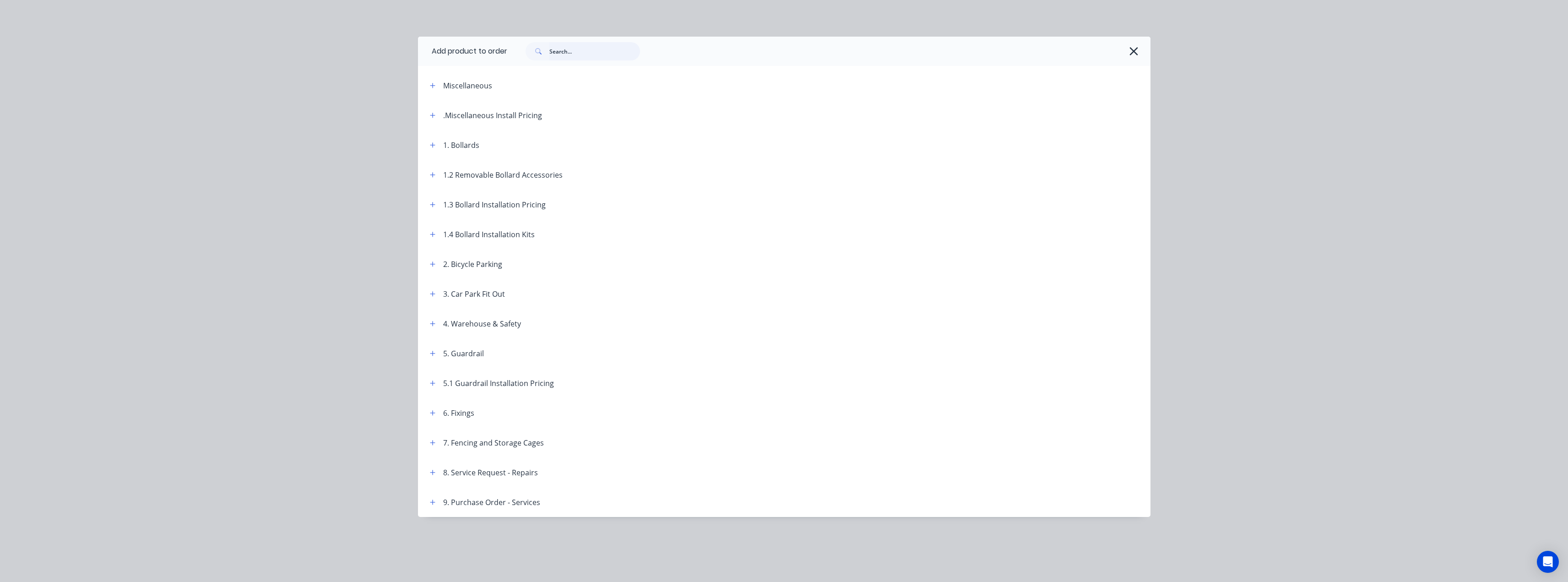
click at [551, 52] on input "text" at bounding box center [594, 50] width 91 height 18
click at [1134, 51] on icon "button" at bounding box center [1133, 51] width 8 height 8
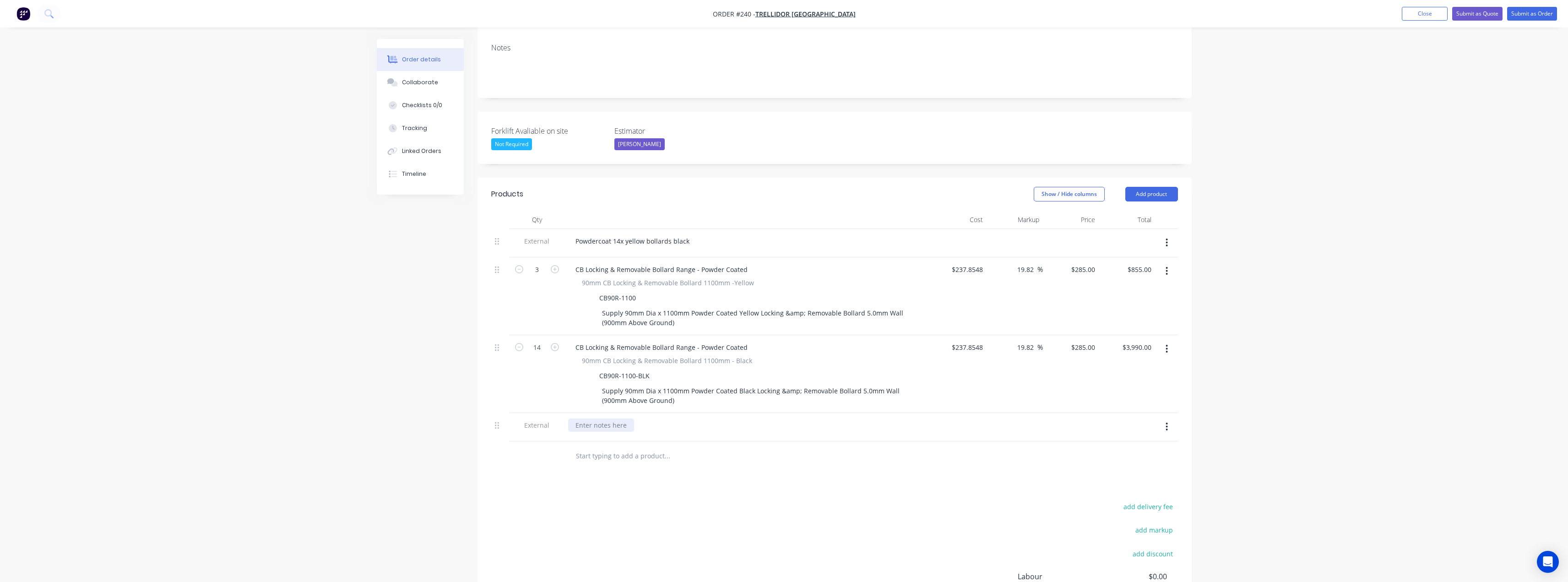
click at [599, 418] on div at bounding box center [601, 424] width 66 height 13
click at [1158, 187] on button "Add product" at bounding box center [1151, 194] width 53 height 15
click at [1142, 211] on div "Product catalogue" at bounding box center [1133, 217] width 70 height 13
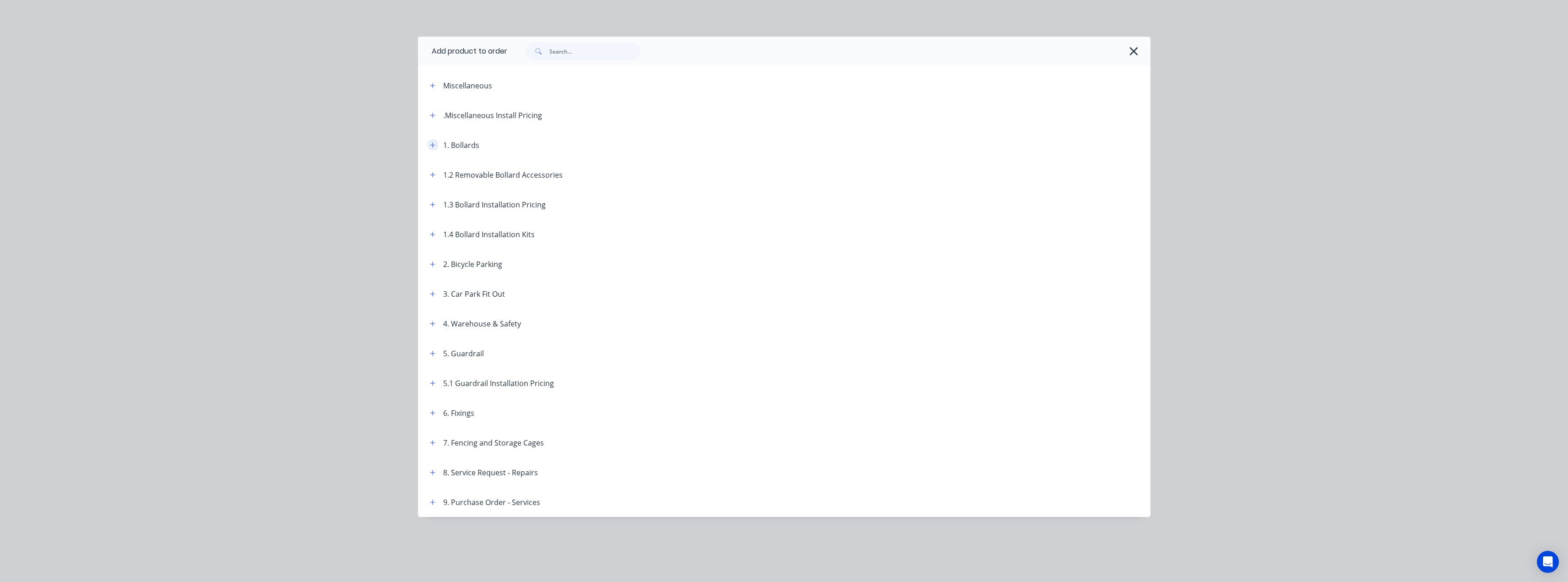
click at [433, 144] on icon "button" at bounding box center [432, 144] width 5 height 5
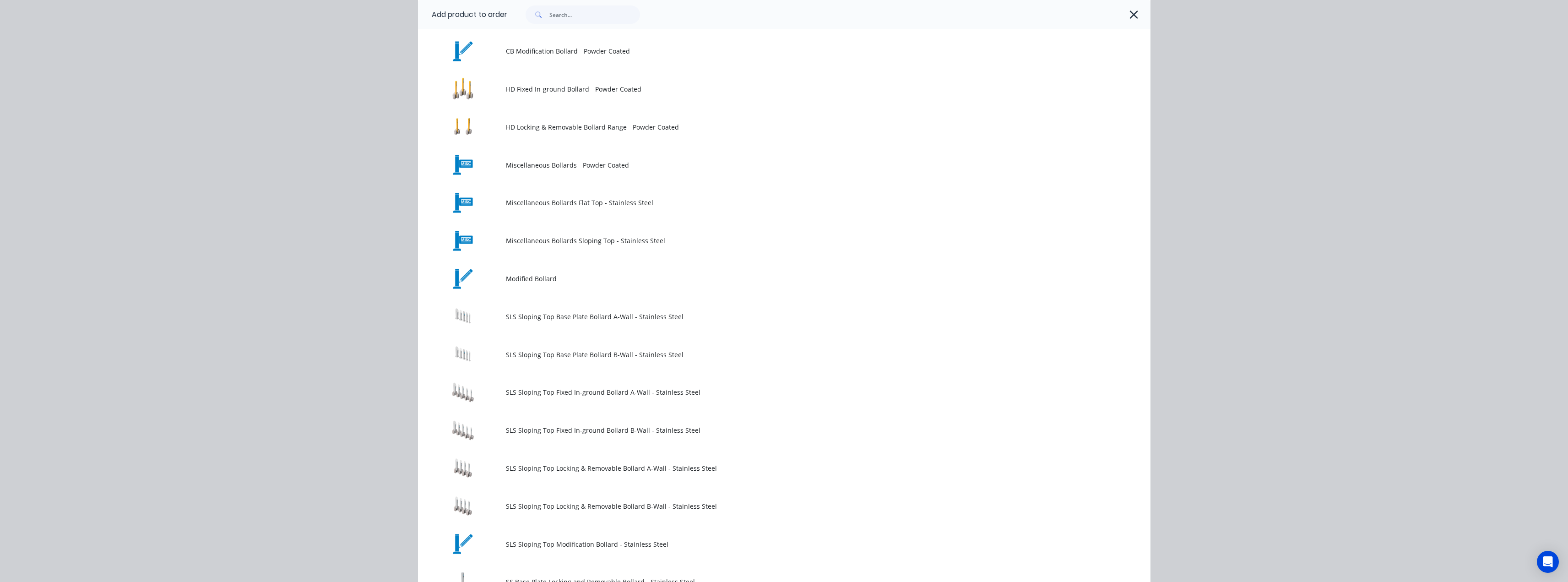
scroll to position [386, 0]
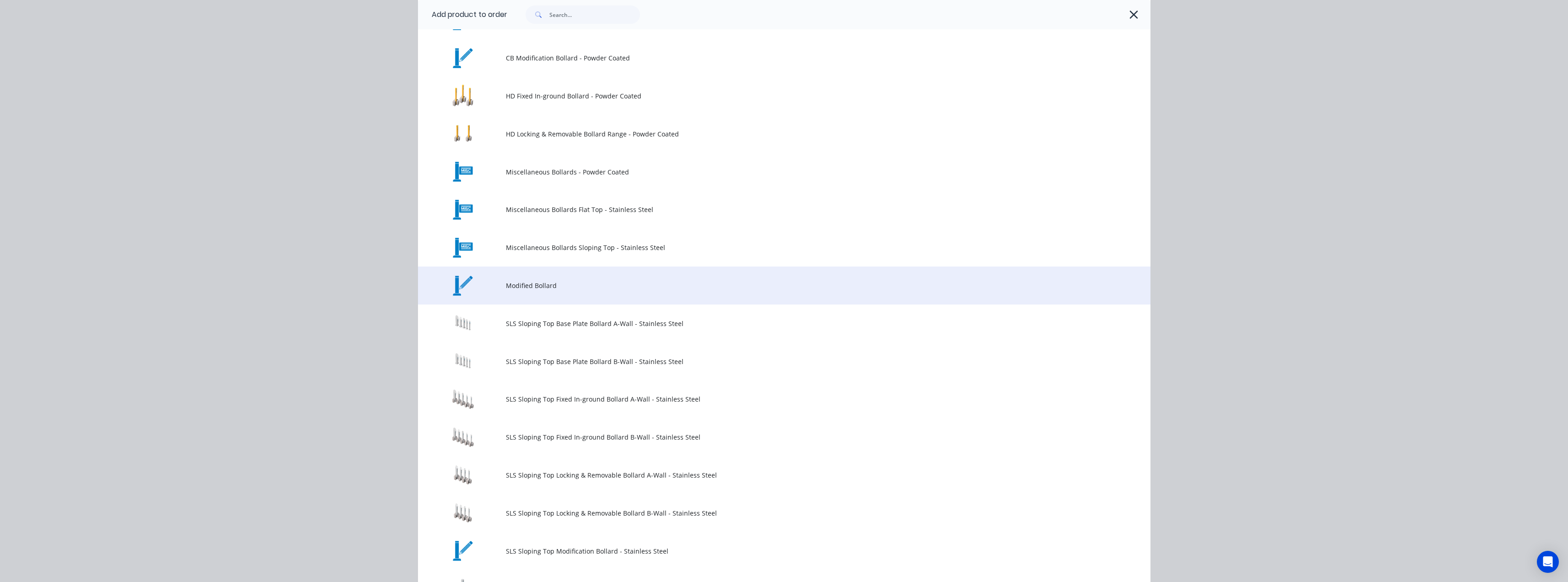
click at [517, 289] on span "Modified Bollard" at bounding box center [763, 285] width 515 height 9
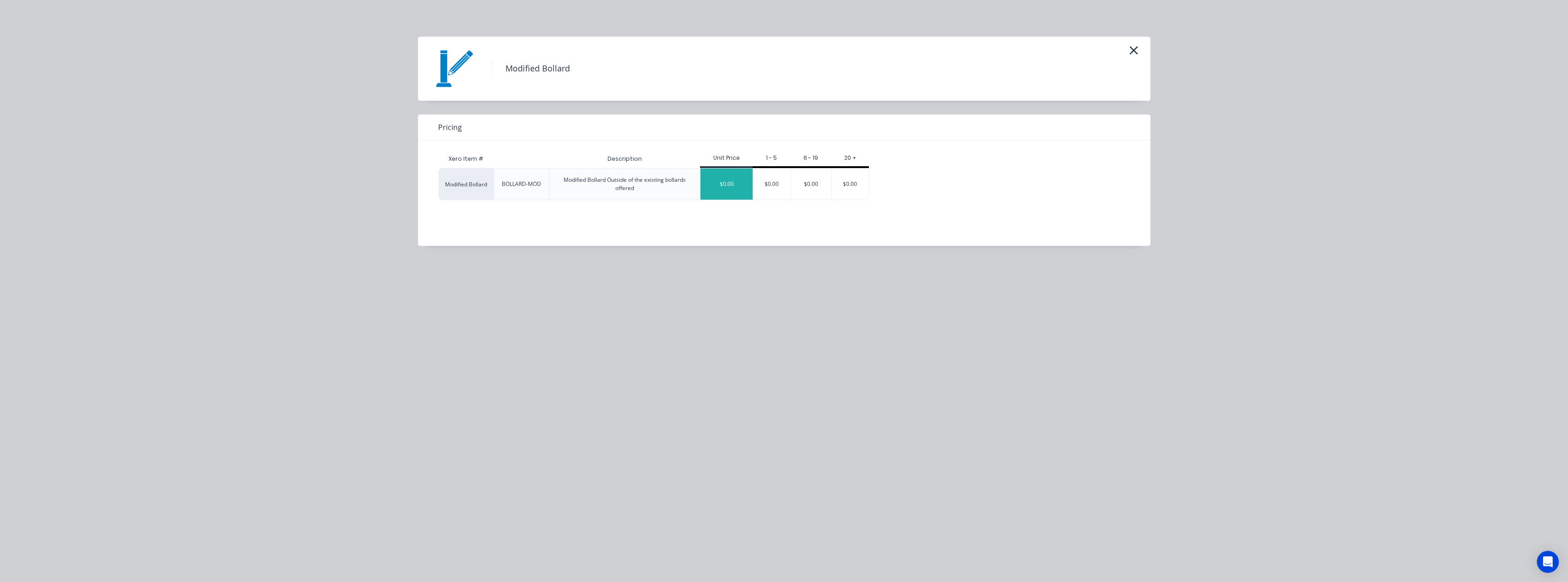
click at [731, 184] on div "$0.00" at bounding box center [726, 184] width 52 height 31
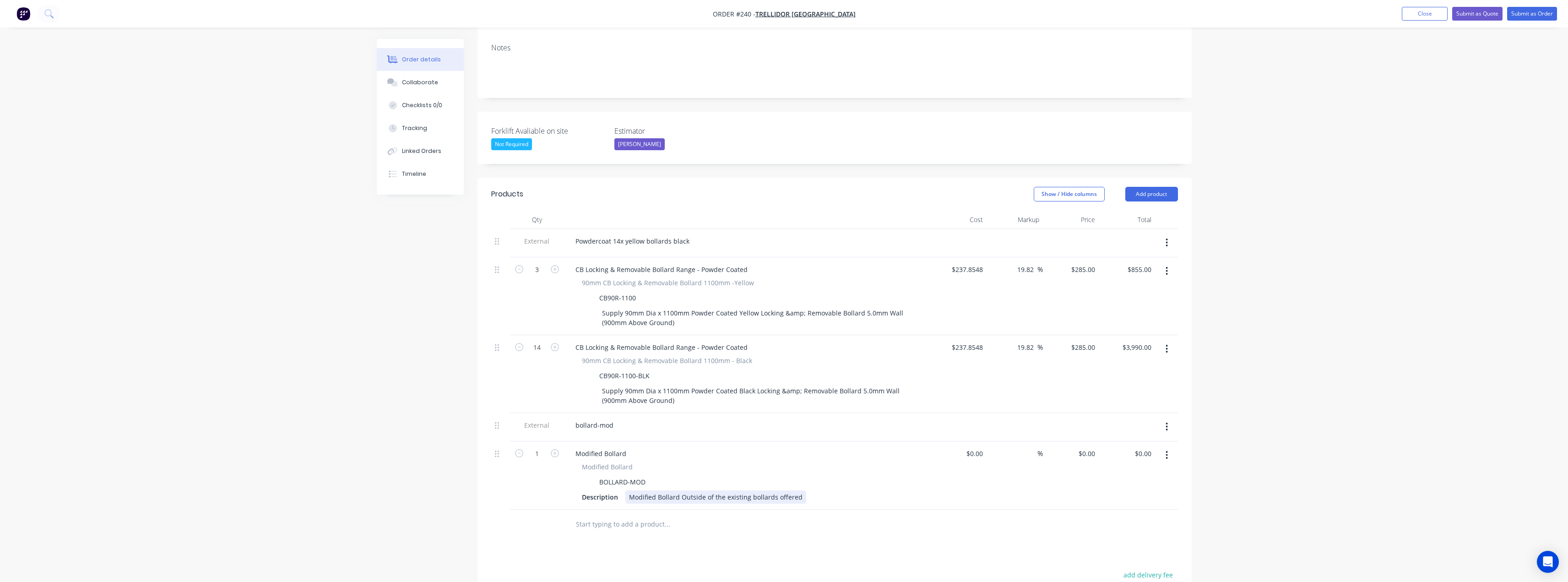
click at [645, 491] on div "Modified Bollard Outside of the existing bollards offered" at bounding box center [715, 497] width 181 height 13
drag, startPoint x: 798, startPoint y: 472, endPoint x: 617, endPoint y: 465, distance: 181.1
click at [617, 491] on div "Description Modified Bollard Outside of the existing bollards offered" at bounding box center [745, 497] width 335 height 13
click at [1167, 421] on icon "button" at bounding box center [1167, 426] width 2 height 10
click at [1119, 462] on div "Delete" at bounding box center [1133, 468] width 70 height 13
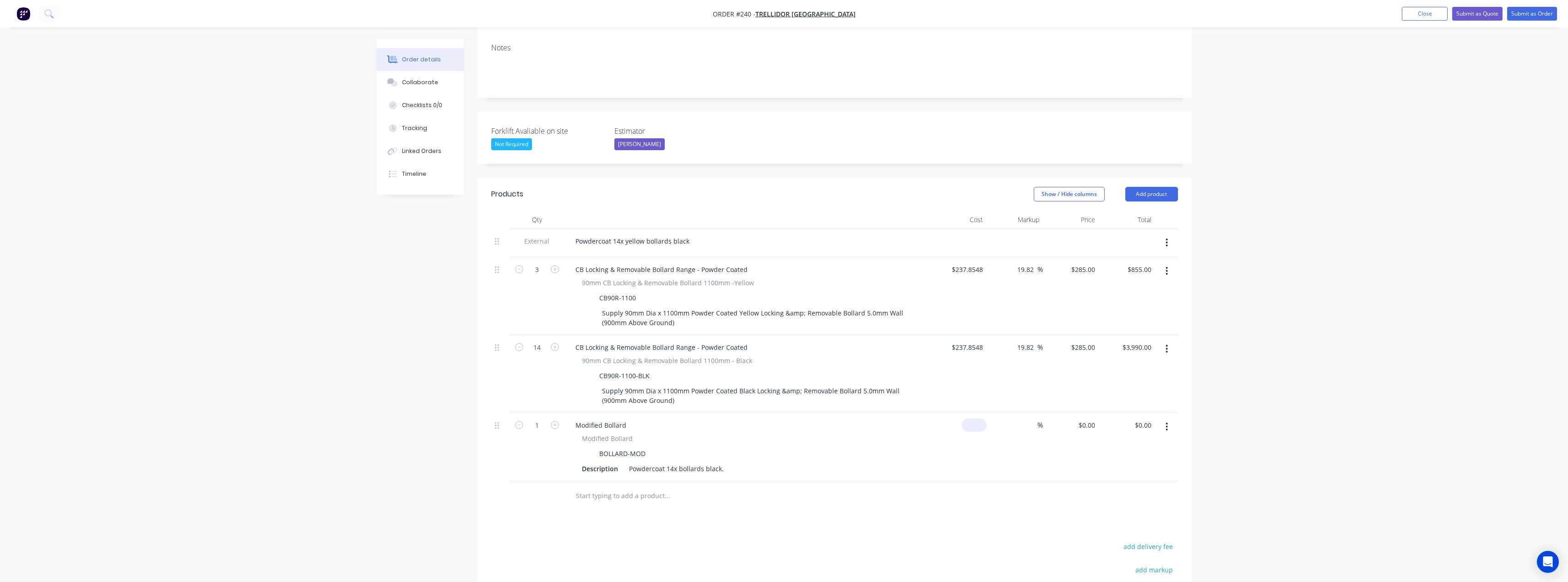
click at [976, 418] on input at bounding box center [976, 424] width 21 height 13
type input "$12.50"
click at [897, 509] on div "Products Show / Hide columns Add product Qty Cost Markup Price Total External P…" at bounding box center [834, 453] width 714 height 553
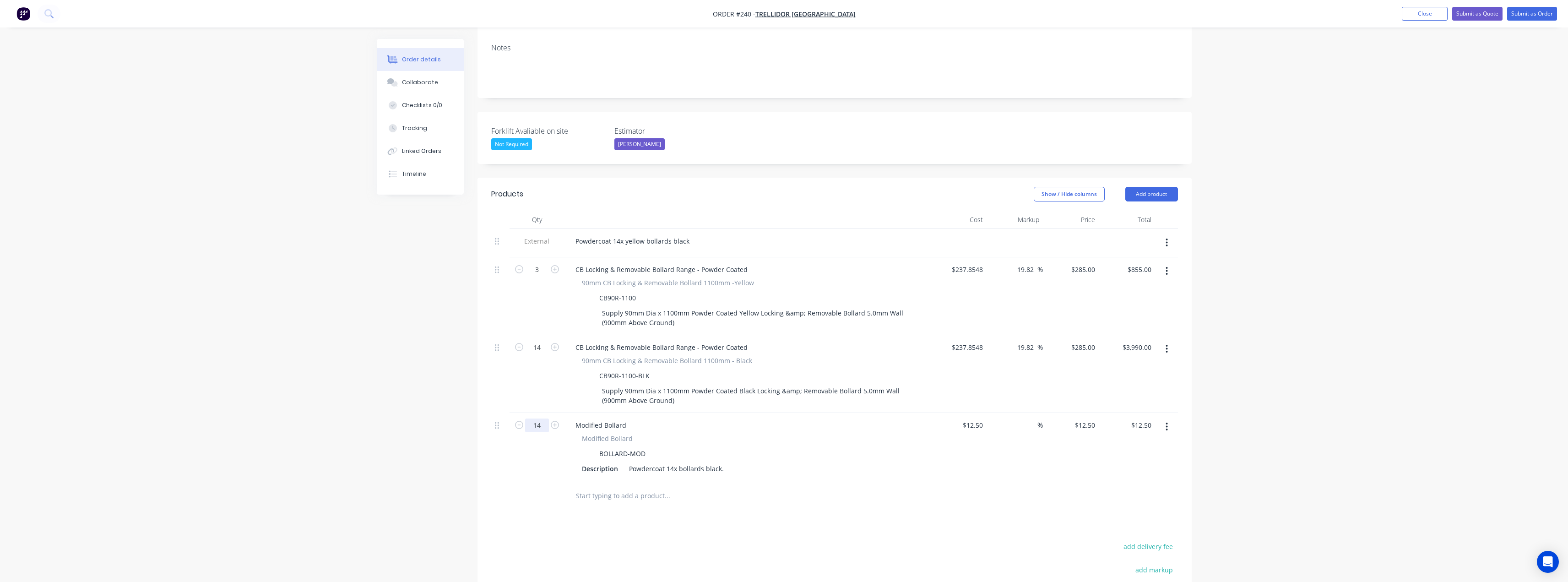
type input "14"
type input "$175.00"
click at [600, 503] on div "Products Show / Hide columns Add product Qty Cost Markup Price Total External P…" at bounding box center [834, 453] width 714 height 553
click at [1088, 418] on input "12.5" at bounding box center [1085, 424] width 24 height 13
type input "15"
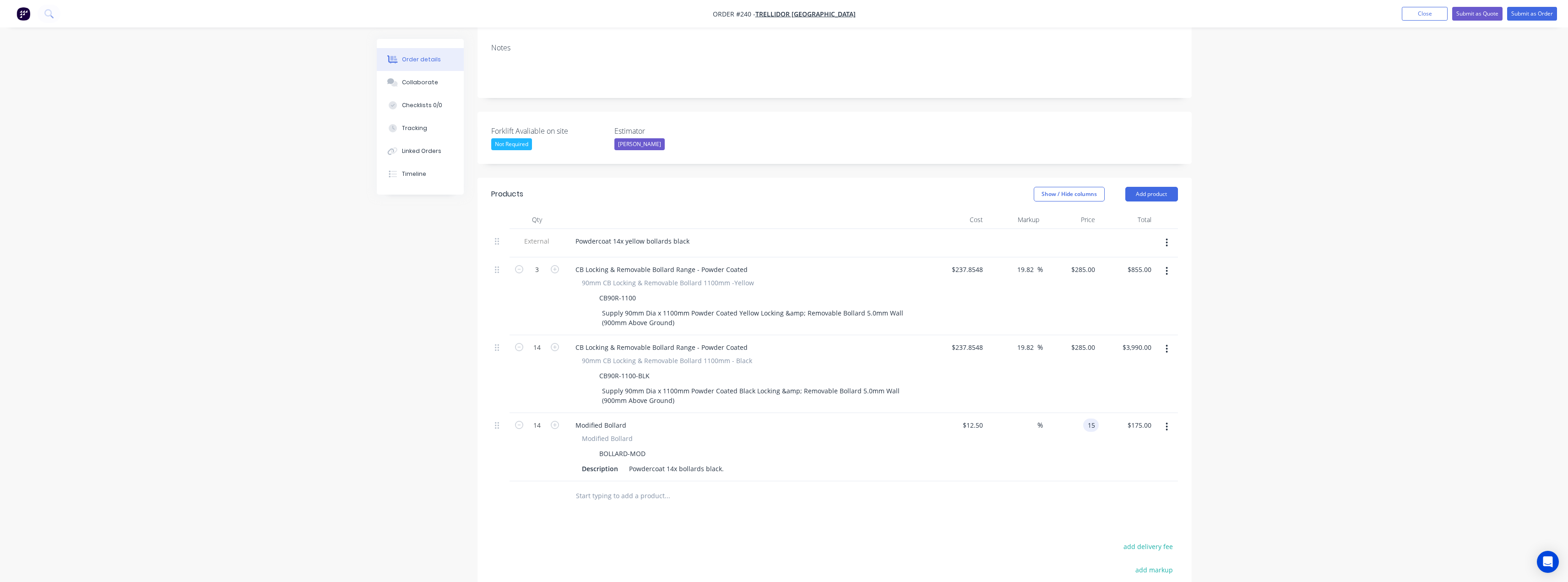
type input "20"
type input "$15.00"
type input "$210.00"
click at [795, 481] on div at bounding box center [730, 496] width 330 height 30
click at [1480, 14] on button "Submit as Quote" at bounding box center [1477, 13] width 50 height 13
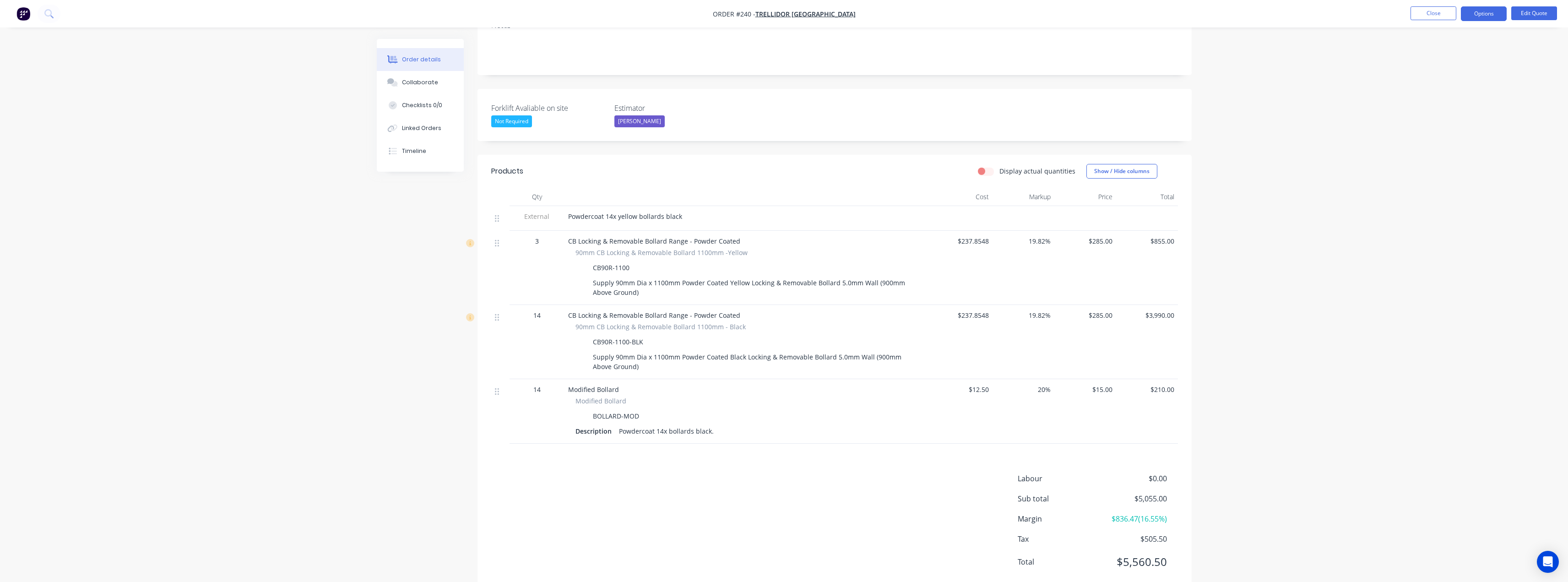
scroll to position [203, 0]
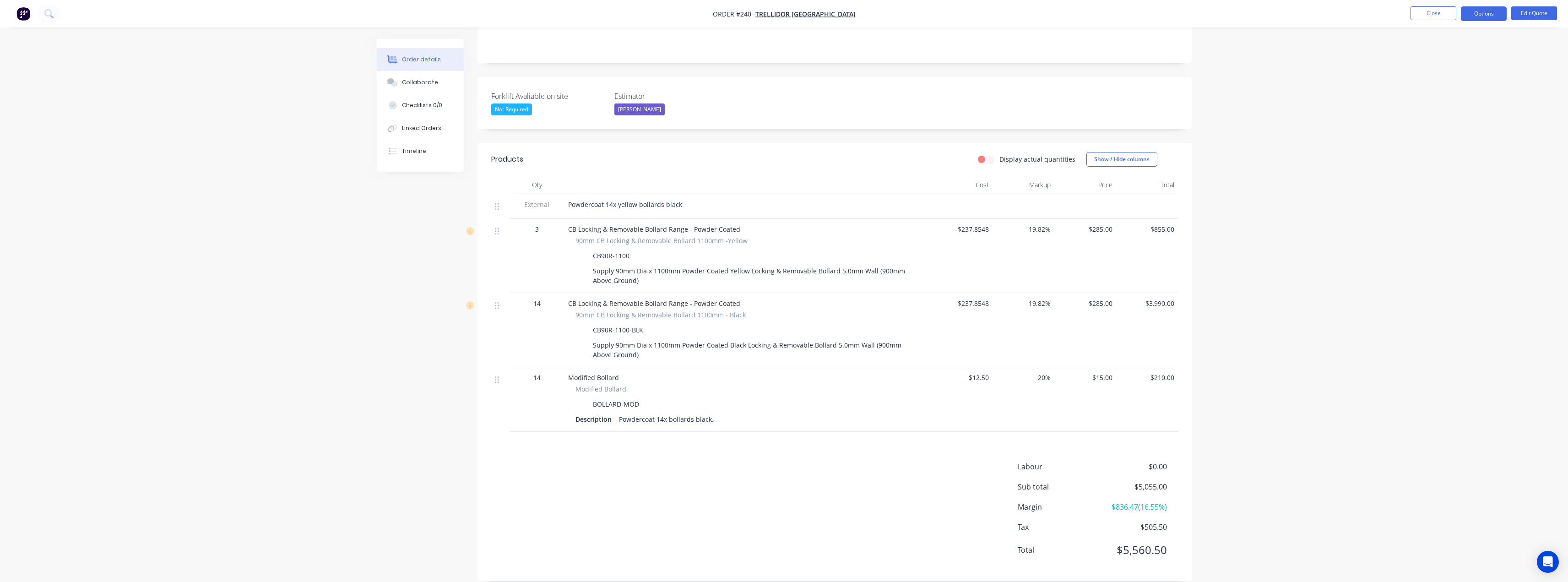
click at [680, 200] on div "Powdercoat 14x yellow bollards black" at bounding box center [747, 204] width 359 height 9
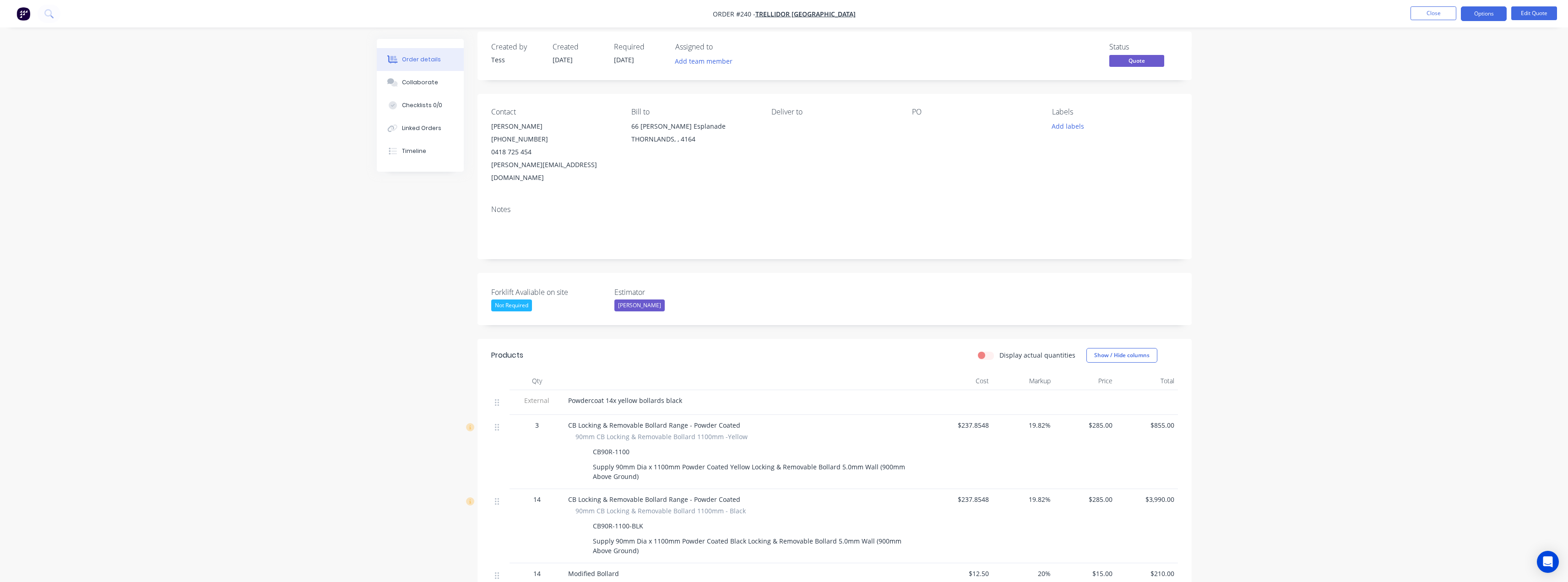
scroll to position [0, 0]
click at [702, 69] on button "Add team member" at bounding box center [703, 69] width 67 height 13
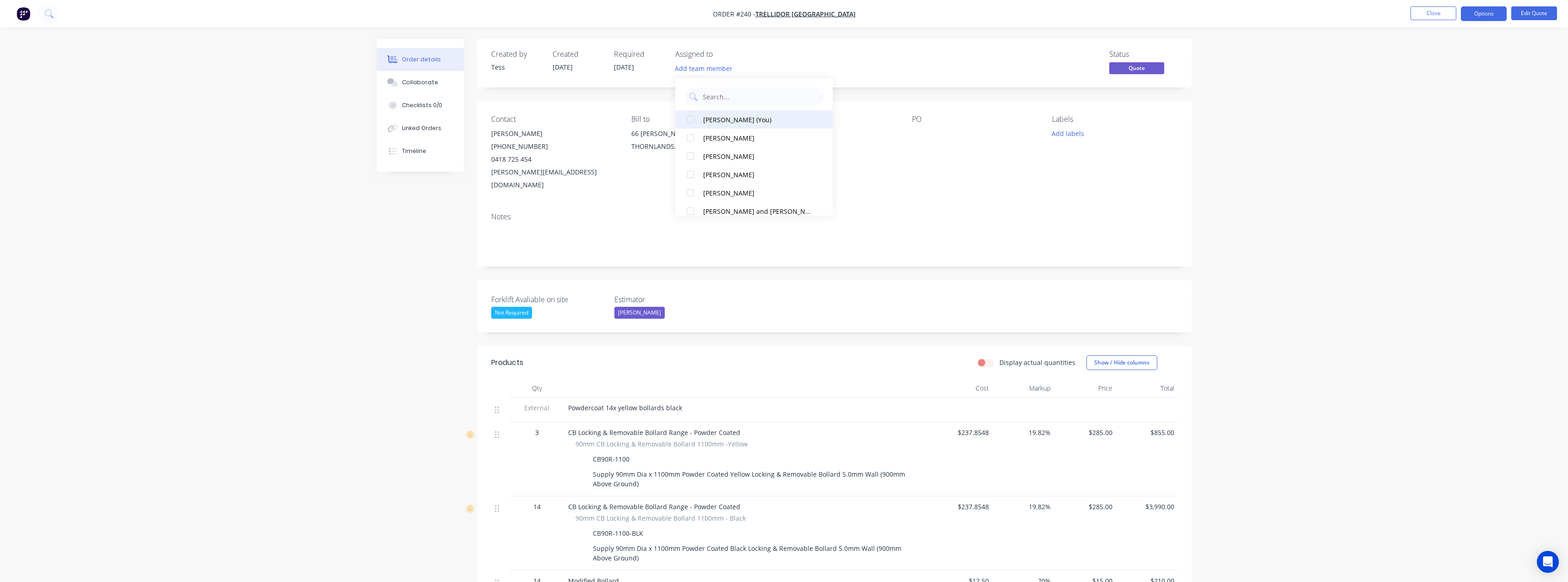
click at [703, 118] on div "[PERSON_NAME] (You)" at bounding box center [756, 120] width 107 height 9
click at [738, 55] on div "Assigned to" at bounding box center [721, 54] width 91 height 9
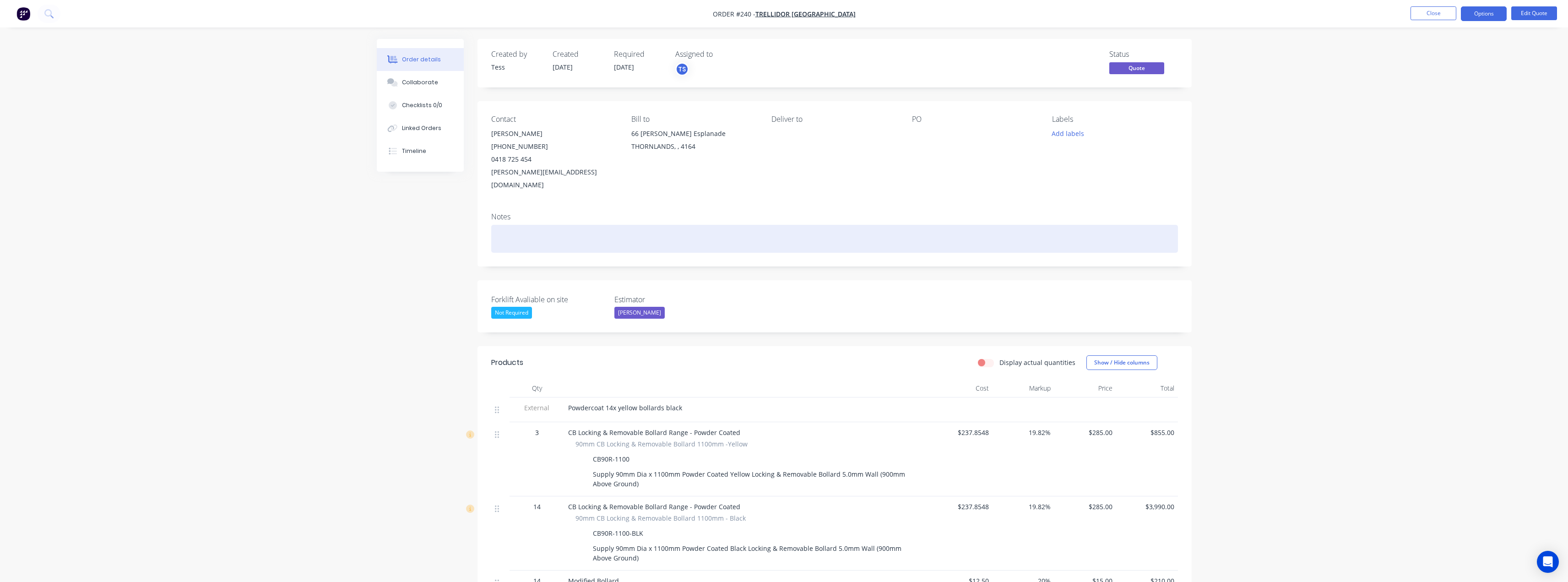
click at [525, 225] on div at bounding box center [834, 238] width 686 height 28
click at [549, 225] on div "Client to organsie freight." at bounding box center [834, 238] width 686 height 28
click at [585, 230] on div "Client to organise freight." at bounding box center [834, 238] width 686 height 28
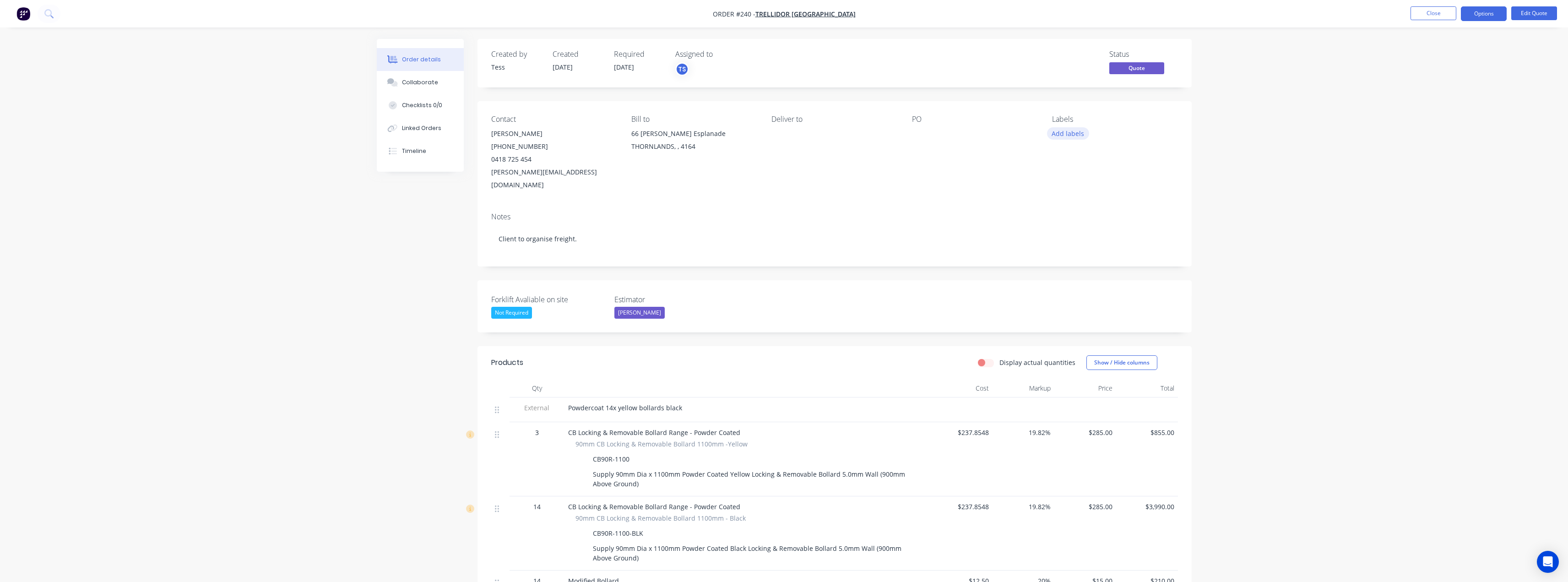
click at [1073, 132] on button "Add labels" at bounding box center [1067, 133] width 42 height 13
click at [1127, 120] on div "Labels" at bounding box center [1114, 119] width 125 height 9
click at [1474, 12] on button "Options" at bounding box center [1484, 13] width 46 height 15
click at [1425, 56] on div "Quote" at bounding box center [1456, 55] width 84 height 13
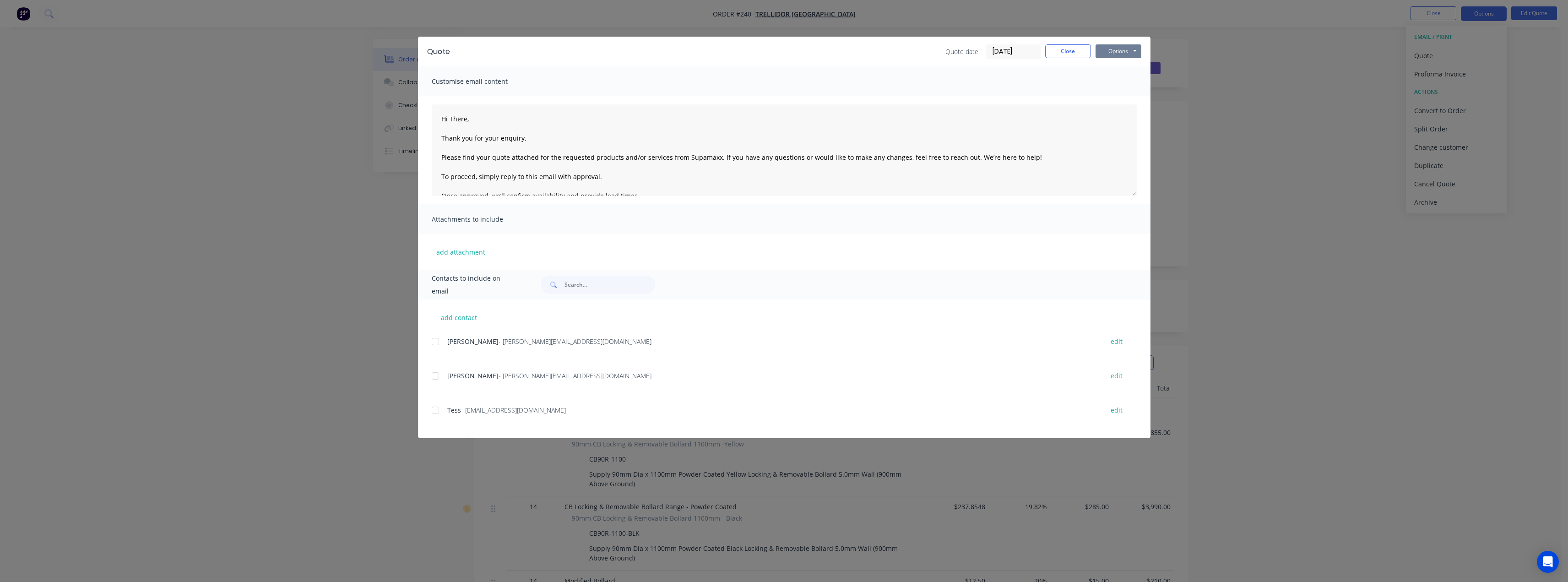
click at [1122, 54] on button "Options" at bounding box center [1118, 50] width 46 height 13
click at [1122, 68] on button "Preview" at bounding box center [1125, 67] width 58 height 15
click at [435, 341] on div at bounding box center [435, 341] width 18 height 18
click at [473, 119] on textarea "Hi There, Thank you for your enquiry. Please find your quote attached for the r…" at bounding box center [784, 150] width 705 height 91
drag, startPoint x: 542, startPoint y: 138, endPoint x: 440, endPoint y: 141, distance: 102.0
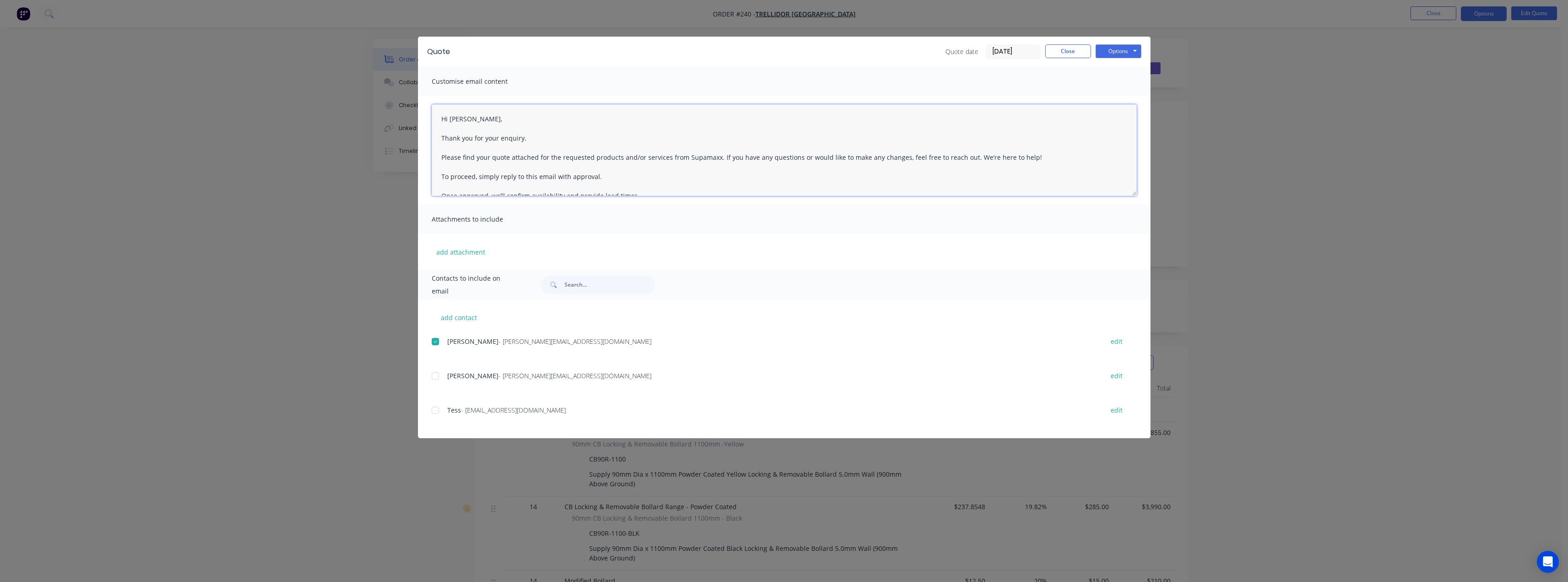
click at [440, 141] on textarea "Hi [PERSON_NAME], Thank you for your enquiry. Please find your quote attached f…" at bounding box center [784, 150] width 705 height 91
click at [449, 147] on textarea "Hi [PERSON_NAME], Please find your quote attached for the requested products an…" at bounding box center [784, 150] width 705 height 91
click at [1032, 136] on textarea "Hi [PERSON_NAME], Please find your quote attached for the requested products an…" at bounding box center [784, 150] width 705 height 91
drag, startPoint x: 1035, startPoint y: 138, endPoint x: 719, endPoint y: 140, distance: 316.0
click at [719, 140] on textarea "Hi [PERSON_NAME], Please find your quote attached for the requested products an…" at bounding box center [784, 150] width 705 height 91
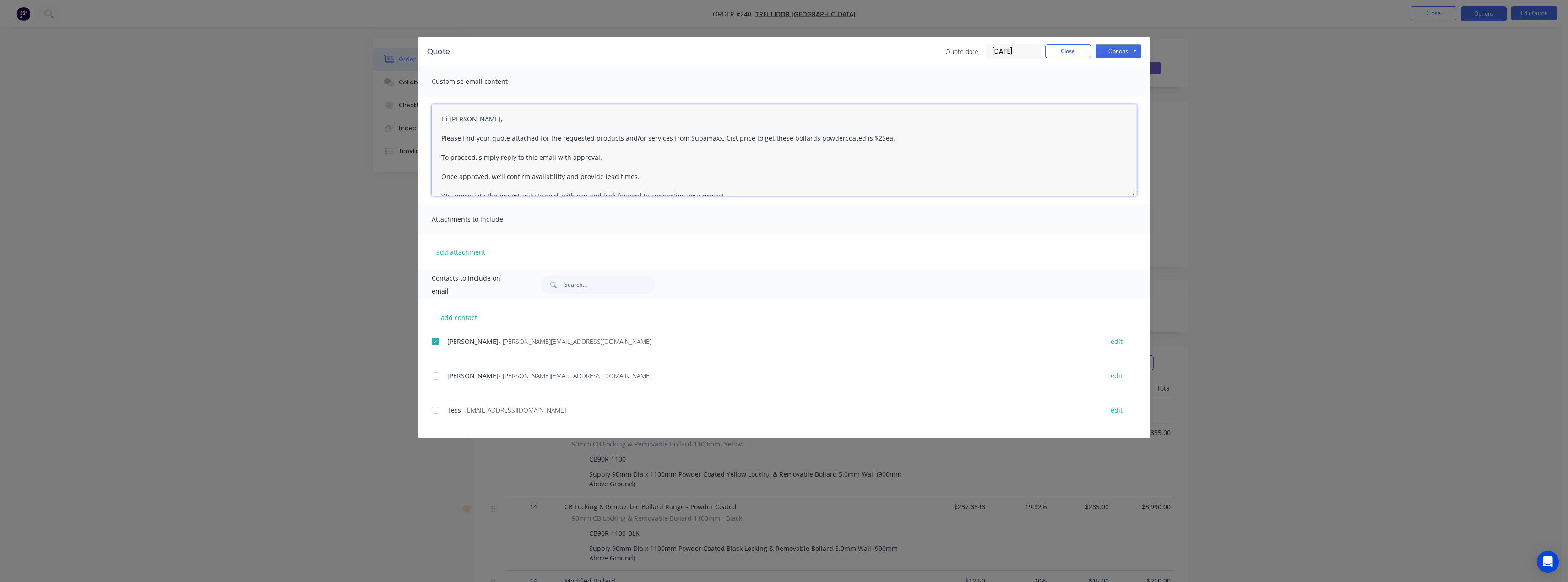
click at [725, 136] on textarea "Hi [PERSON_NAME], Please find your quote attached for the requested products an…" at bounding box center [784, 150] width 705 height 91
click at [890, 138] on textarea "Hi [PERSON_NAME], Please find your quote attached for the requested products an…" at bounding box center [784, 150] width 705 height 91
click at [535, 157] on textarea "Hi [PERSON_NAME], Please find your quote attached for the requested products an…" at bounding box center [784, 150] width 705 height 91
click at [608, 156] on textarea "Hi [PERSON_NAME], Please find your quote attached for the requested products an…" at bounding box center [784, 150] width 705 height 91
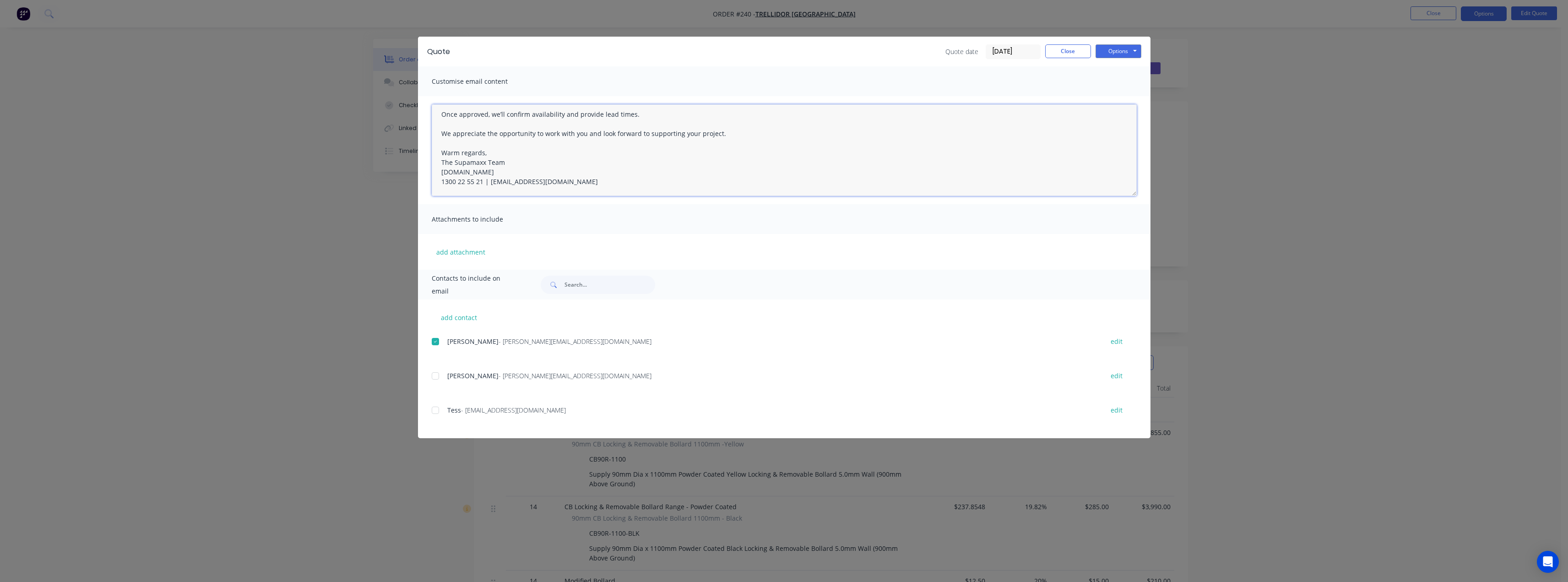
drag, startPoint x: 578, startPoint y: 181, endPoint x: 456, endPoint y: 135, distance: 130.4
click at [456, 135] on textarea "Hi [PERSON_NAME], Please find your quote attached for the requested products an…" at bounding box center [784, 150] width 705 height 91
click at [614, 159] on textarea "Hi [PERSON_NAME], Please find your quote attached for the requested products an…" at bounding box center [784, 150] width 705 height 91
click at [1000, 137] on textarea "Hi [PERSON_NAME], Please find your quote attached for the requested products an…" at bounding box center [784, 150] width 705 height 91
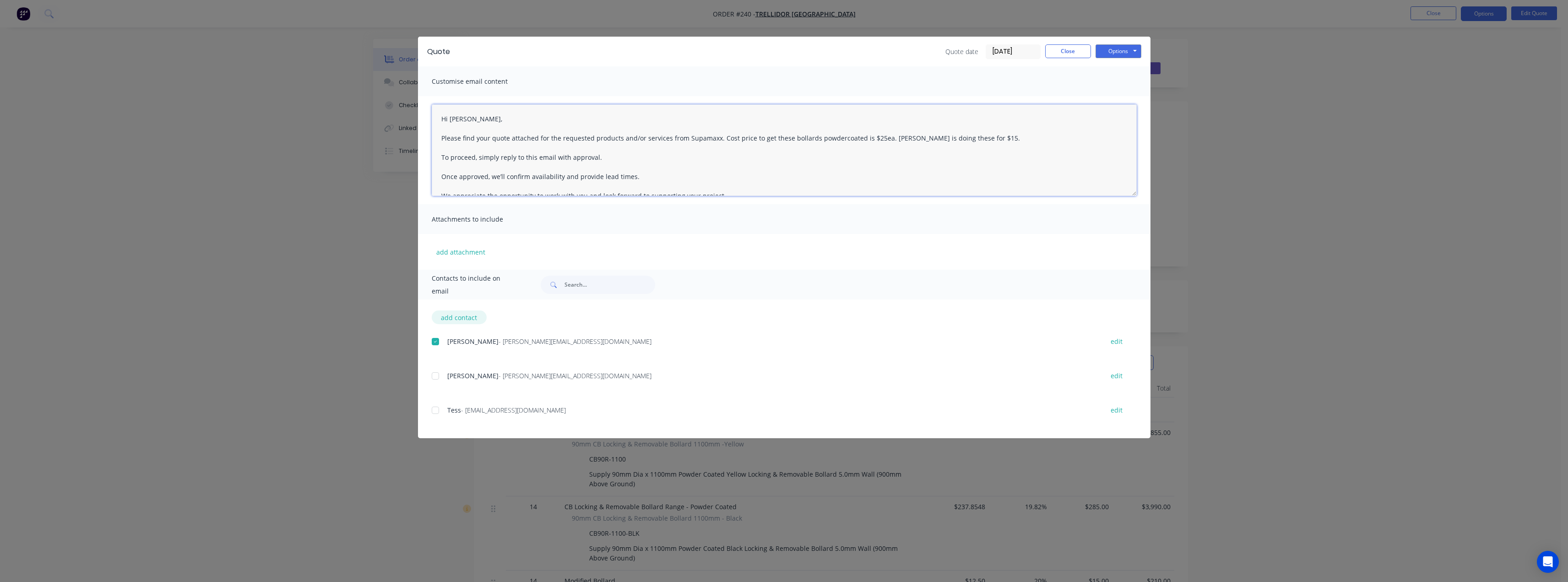
type textarea "Hi [PERSON_NAME], Please find your quote attached for the requested products an…"
click at [455, 319] on button "add contact" at bounding box center [459, 316] width 55 height 13
select select "AU"
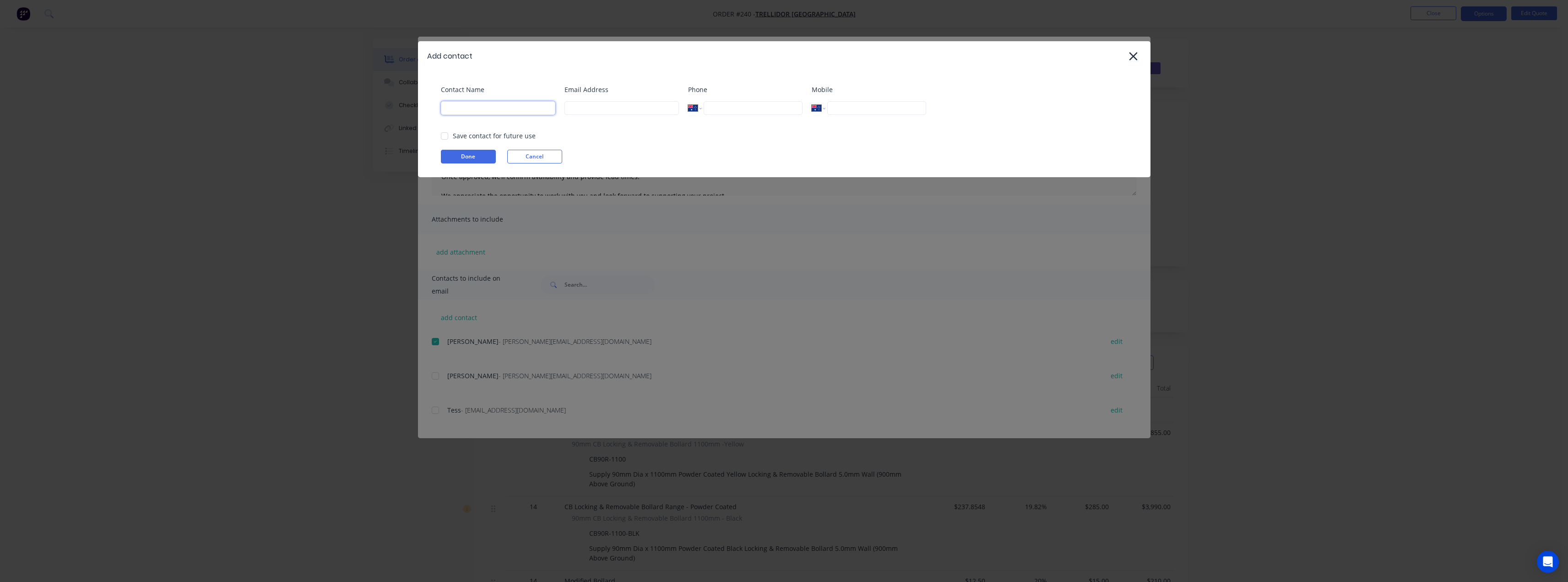
click at [492, 113] on input at bounding box center [498, 107] width 114 height 13
type input "Tess"
click at [572, 106] on input at bounding box center [622, 107] width 114 height 13
type input "[EMAIL_ADDRESS][DOMAIN_NAME]"
click at [467, 154] on button "Done" at bounding box center [469, 156] width 55 height 13
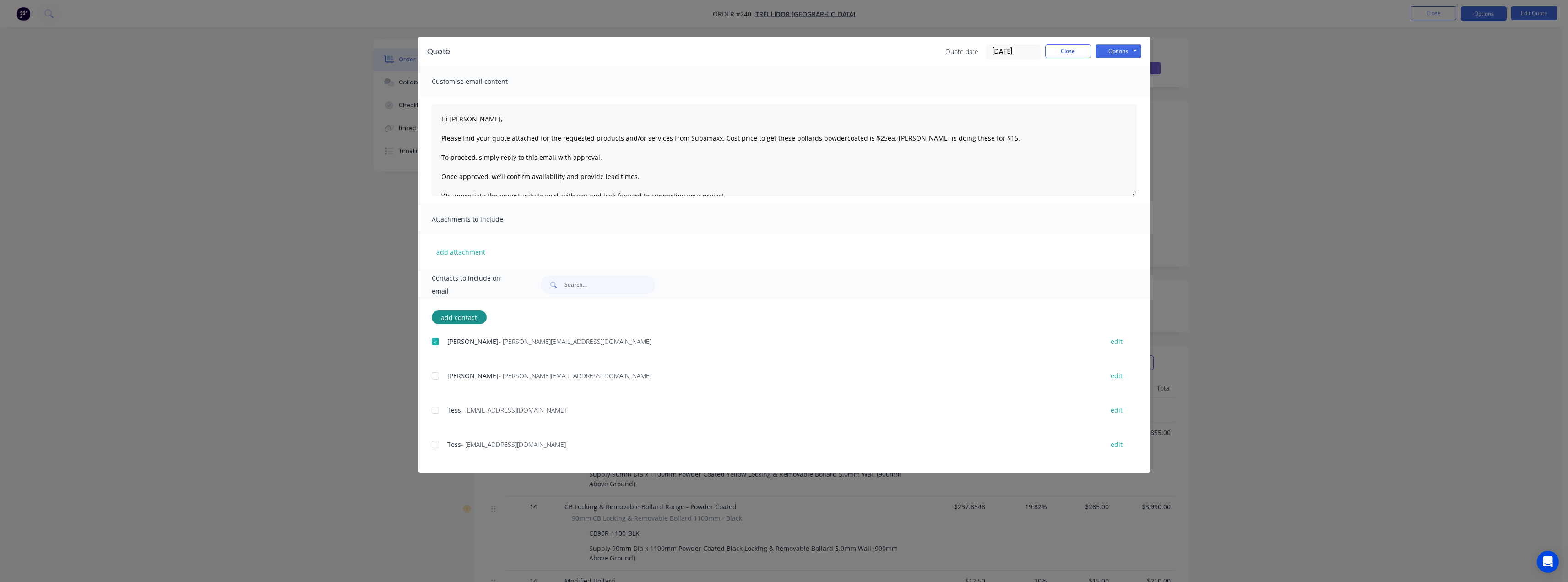
click at [435, 409] on div at bounding box center [435, 409] width 18 height 18
click at [1112, 51] on button "Options" at bounding box center [1118, 50] width 46 height 13
click at [1120, 100] on button "Email" at bounding box center [1125, 97] width 58 height 15
click at [1062, 52] on button "Close" at bounding box center [1068, 50] width 46 height 13
